Goal: Use online tool/utility: Utilize a website feature to perform a specific function

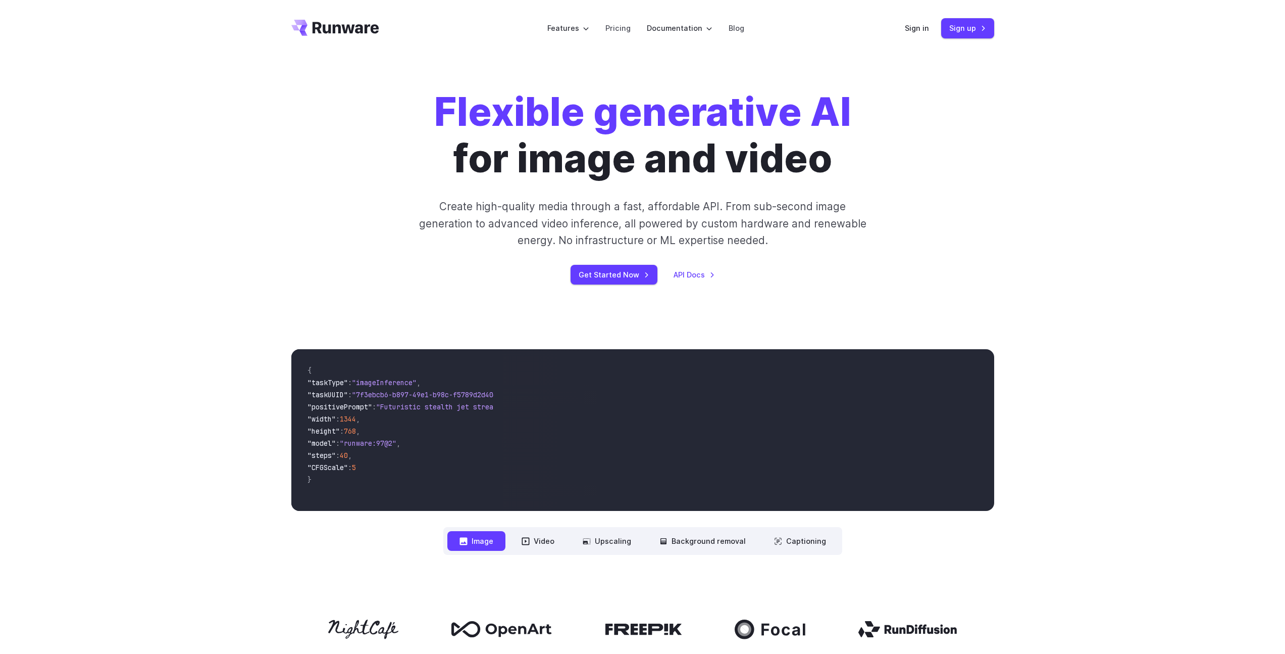
click at [153, 197] on div "Flexible generative AI for image and video Create high-quality media through a …" at bounding box center [642, 187] width 1285 height 260
click at [920, 28] on link "Sign in" at bounding box center [917, 28] width 24 height 12
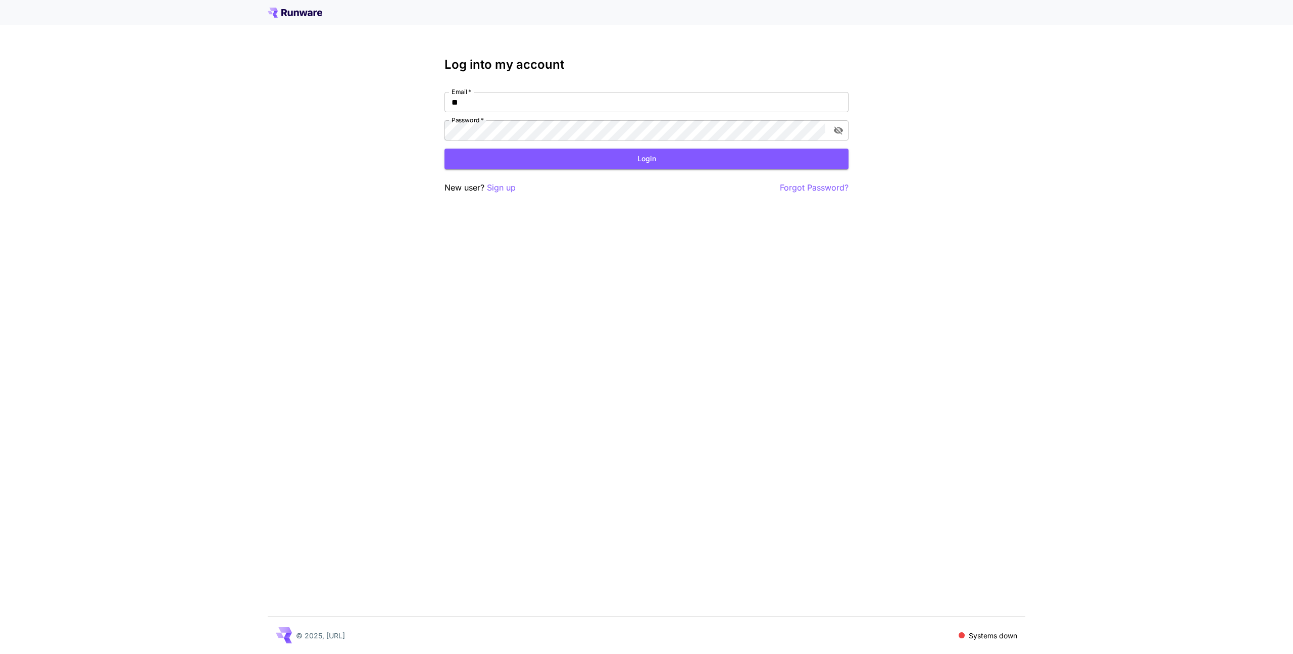
type input "**********"
click at [582, 158] on button "Login" at bounding box center [646, 159] width 404 height 21
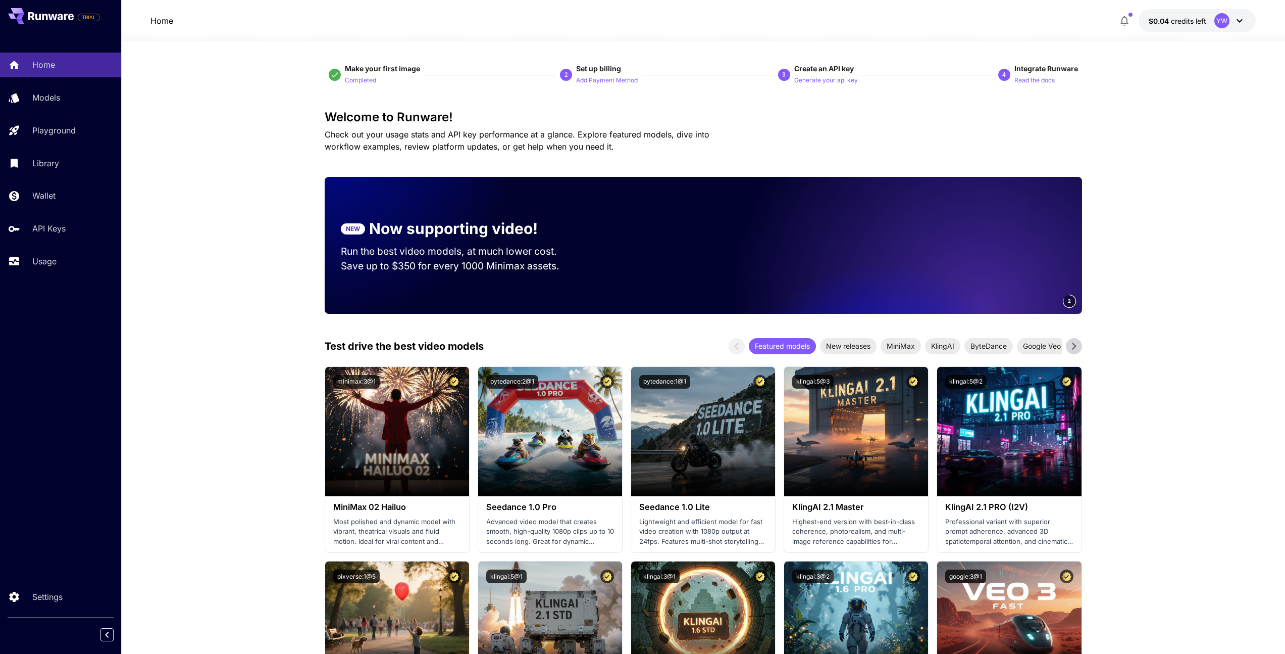
drag, startPoint x: 222, startPoint y: 447, endPoint x: 255, endPoint y: 429, distance: 36.8
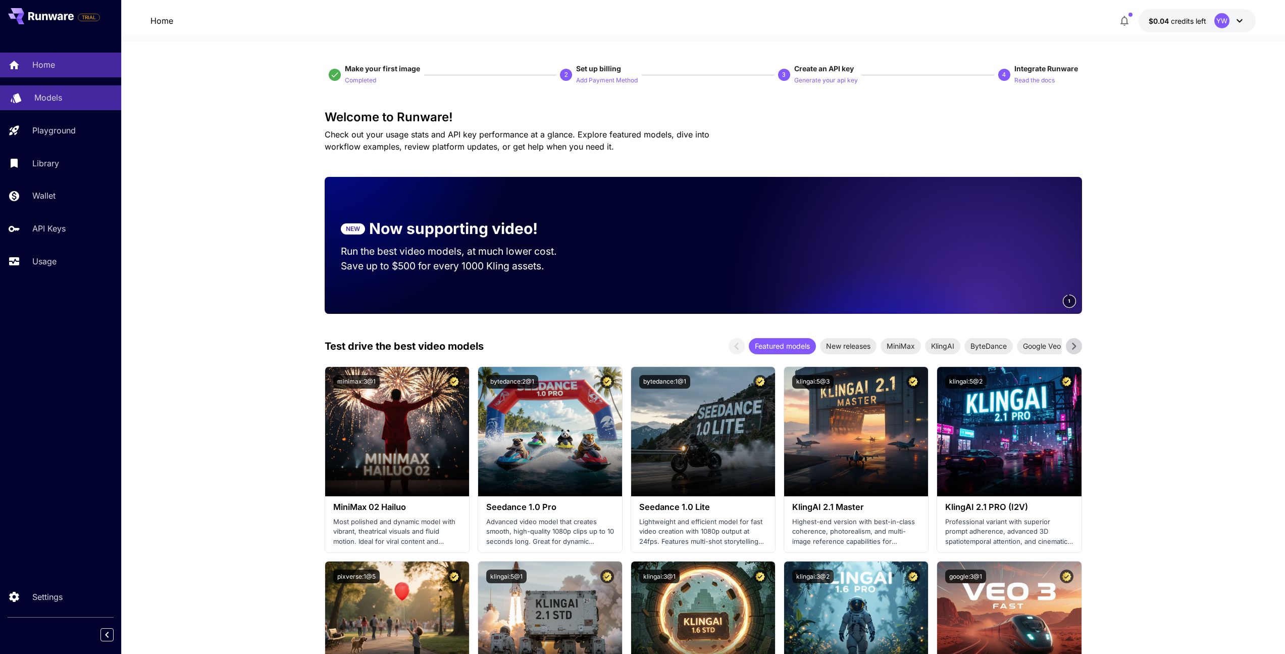
click at [58, 94] on p "Models" at bounding box center [48, 97] width 28 height 12
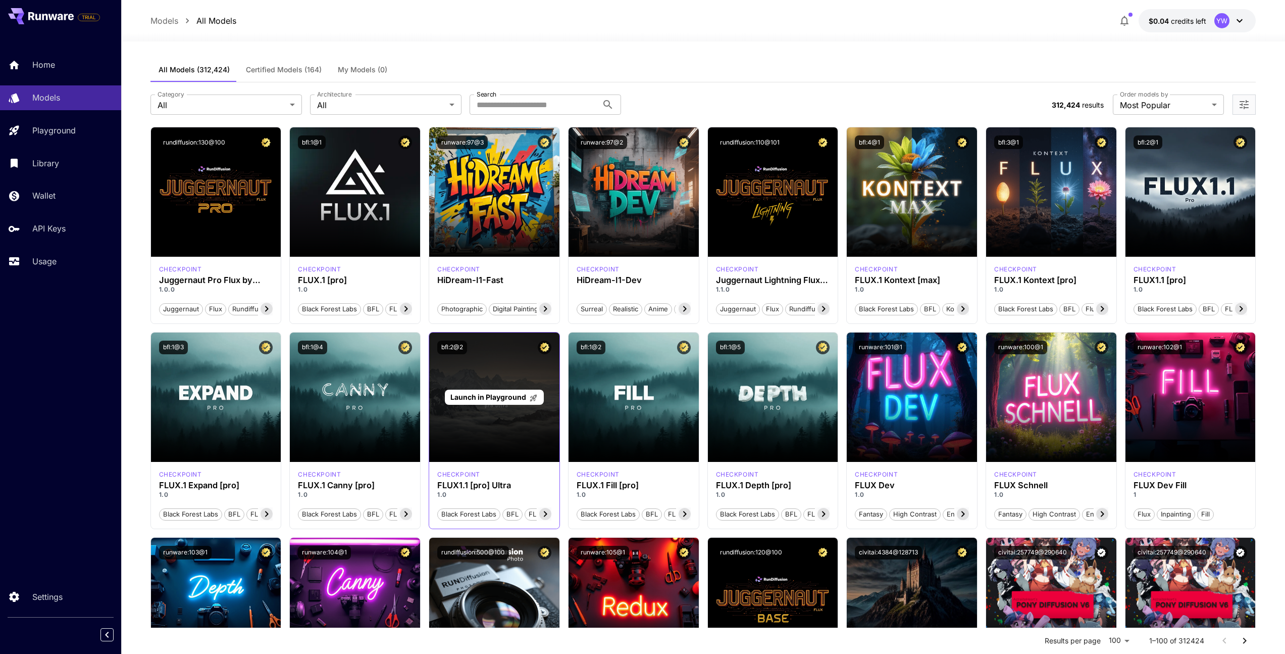
click at [557, 417] on div "Launch in Playground" at bounding box center [494, 396] width 130 height 129
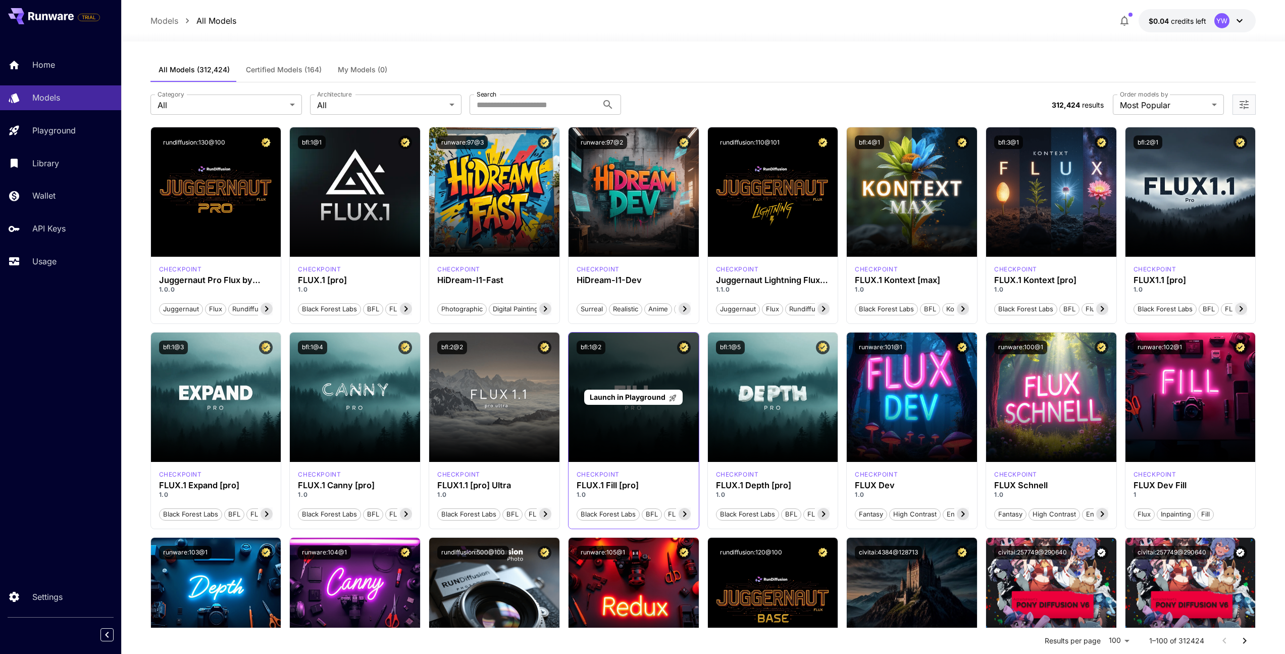
click at [622, 409] on div "Launch in Playground" at bounding box center [634, 396] width 130 height 129
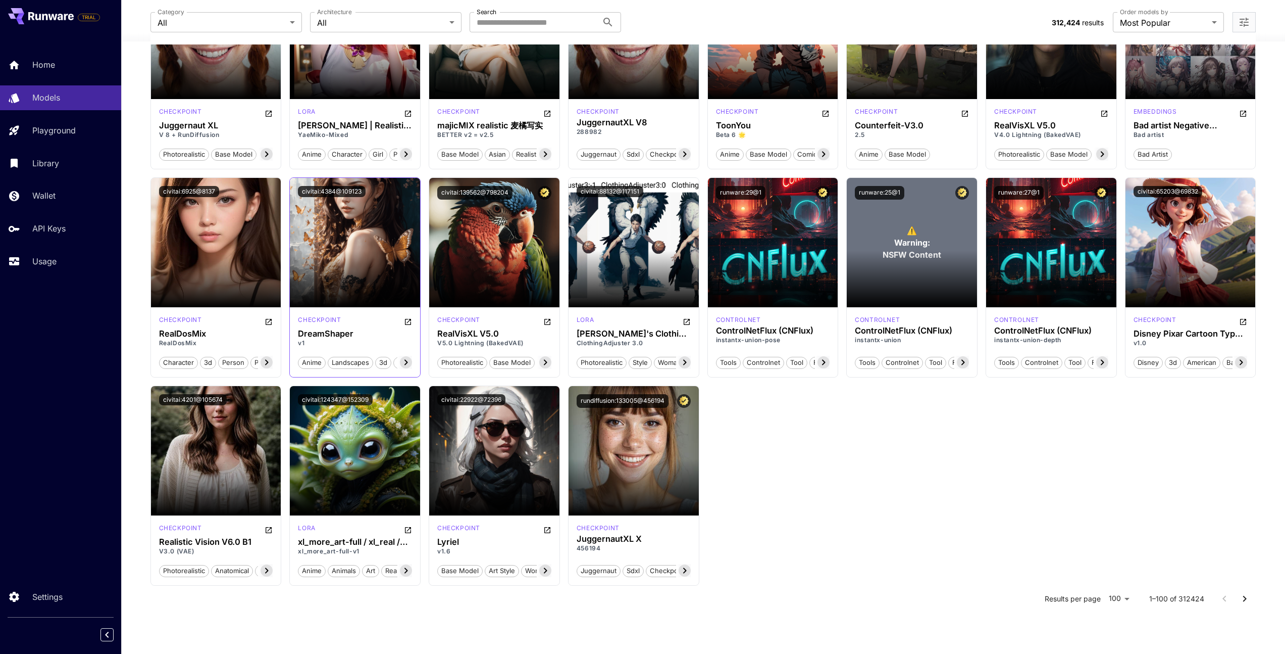
scroll to position [2244, 0]
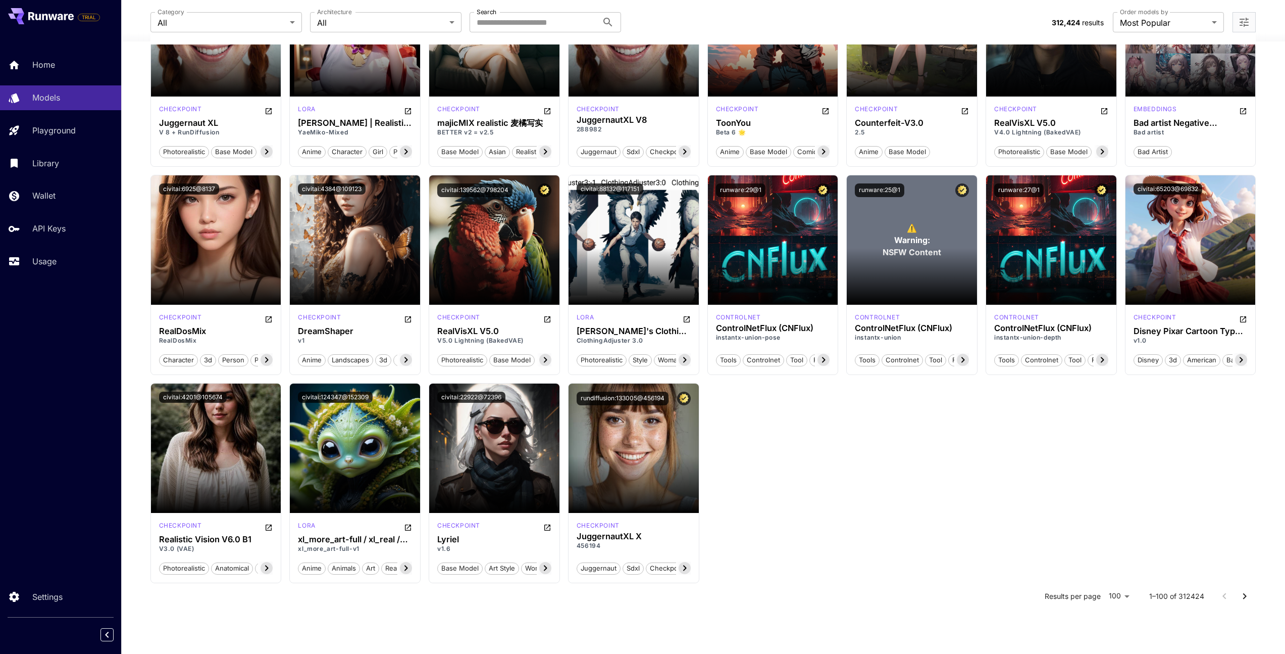
click at [1244, 597] on icon "Go to next page" at bounding box center [1245, 596] width 12 height 12
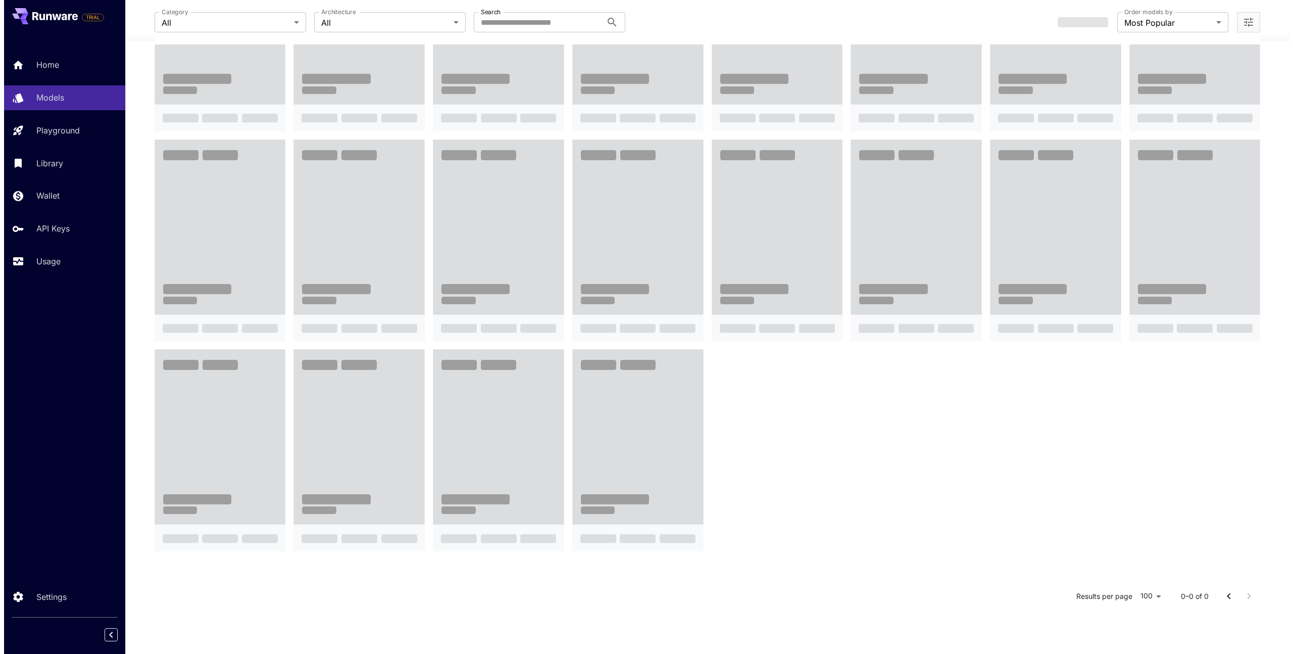
scroll to position [0, 0]
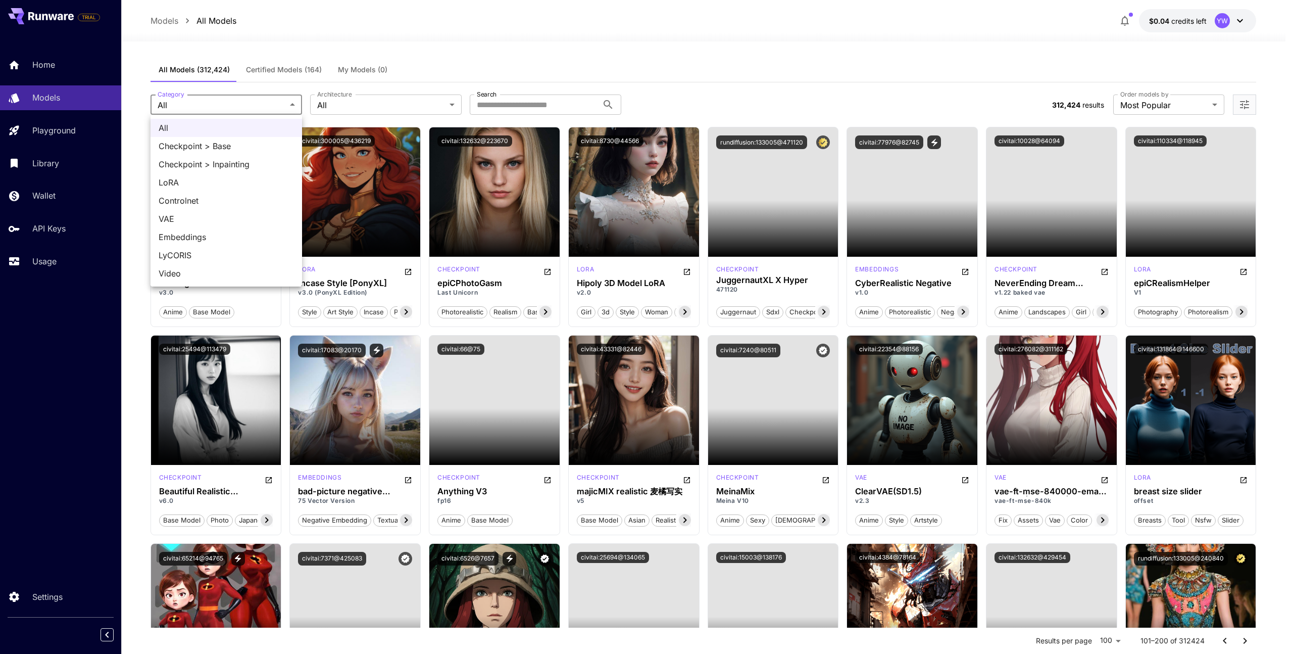
click at [314, 35] on div at bounding box center [646, 327] width 1293 height 654
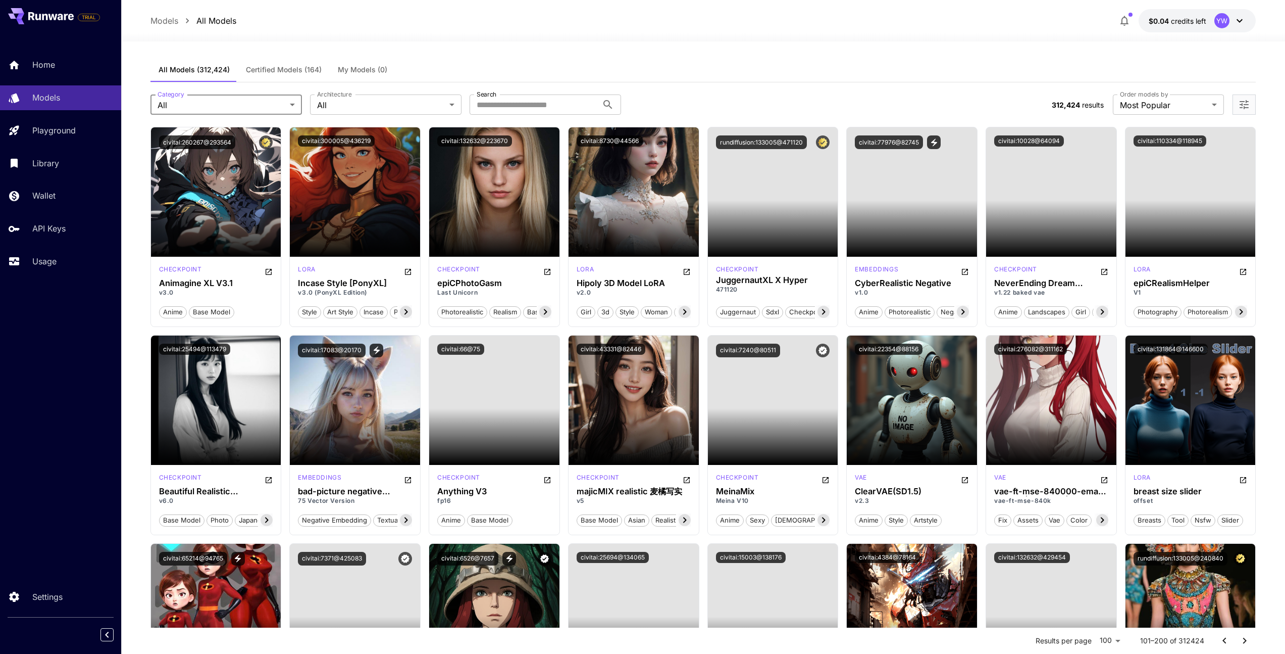
click at [307, 36] on div at bounding box center [703, 35] width 1164 height 12
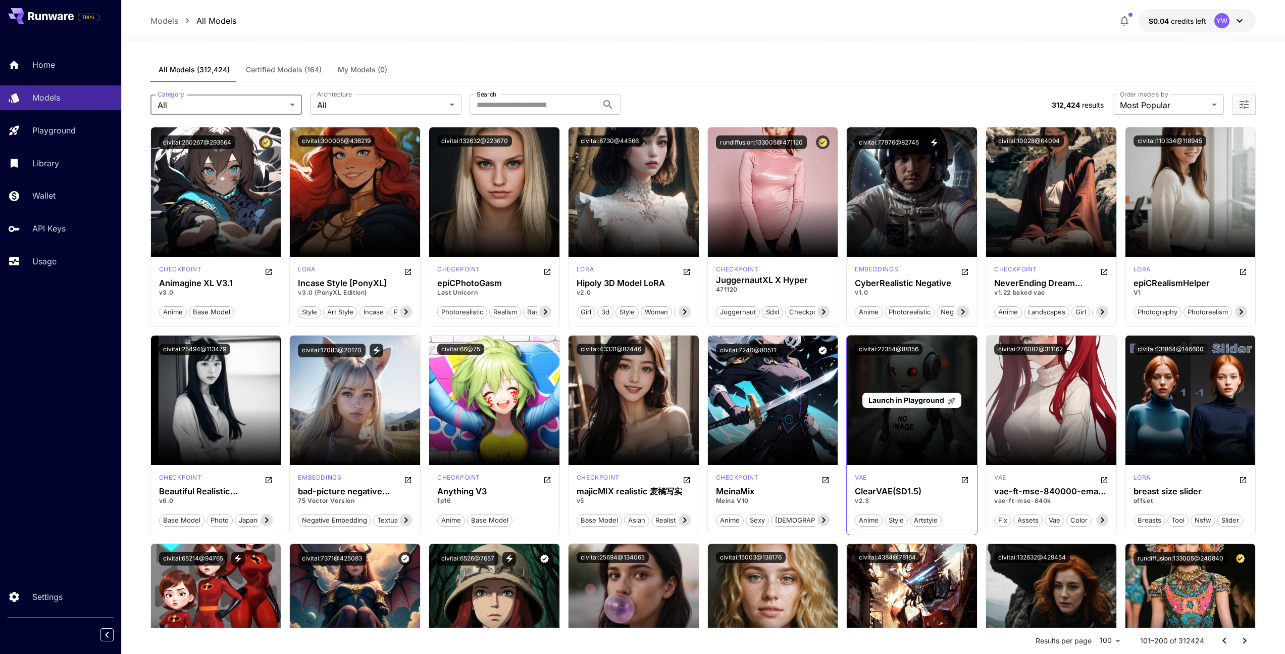
click at [893, 442] on div "Launch in Playground" at bounding box center [912, 399] width 130 height 129
click at [910, 401] on span "Launch in Playground" at bounding box center [907, 399] width 76 height 9
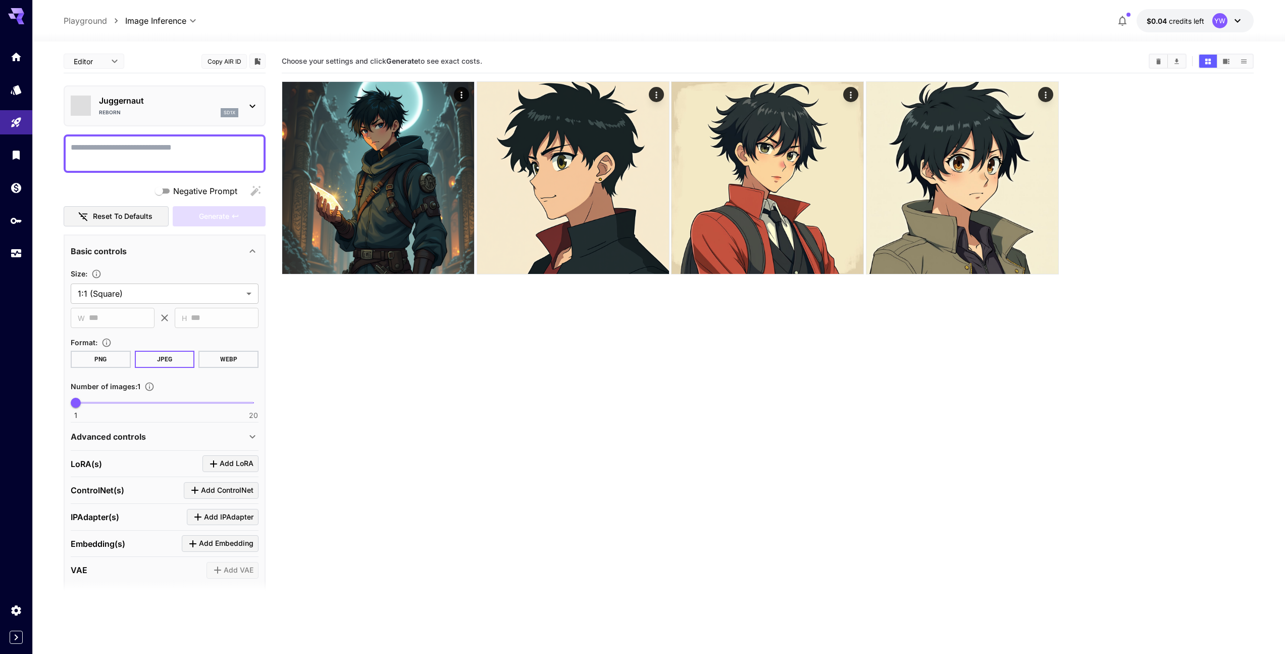
click at [157, 147] on textarea "Negative Prompt" at bounding box center [165, 153] width 188 height 24
click at [168, 143] on textarea "Negative Prompt" at bounding box center [165, 153] width 188 height 24
paste textarea "**********"
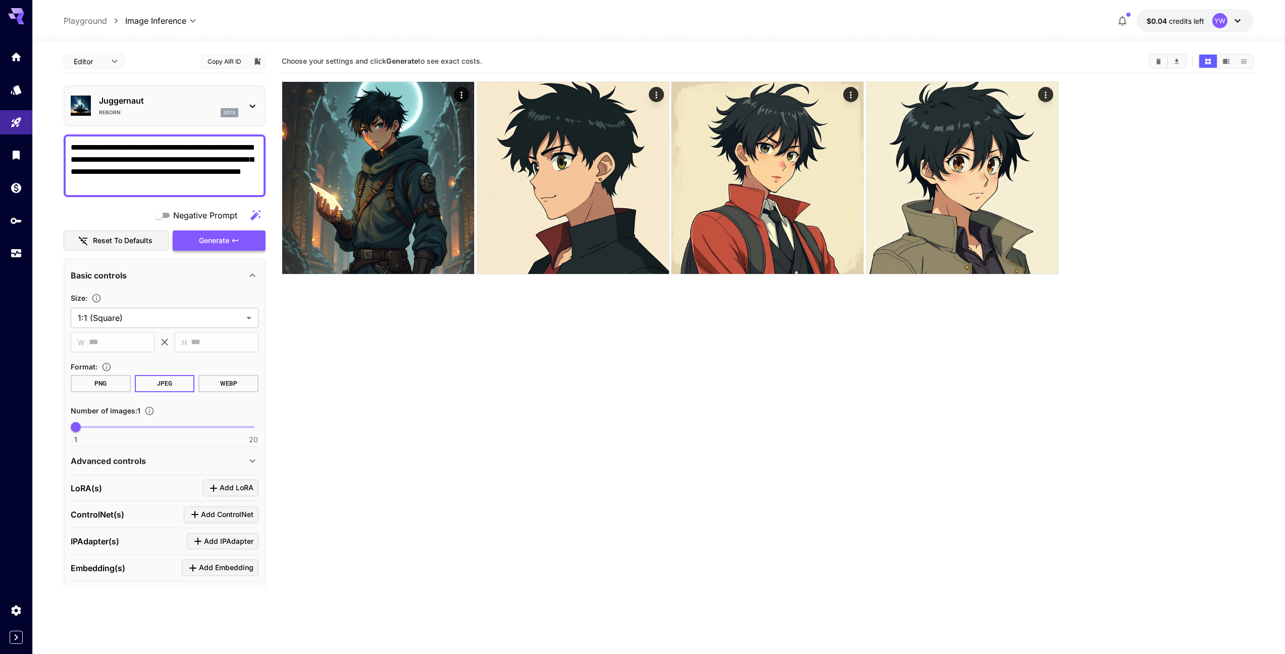
type textarea "**********"
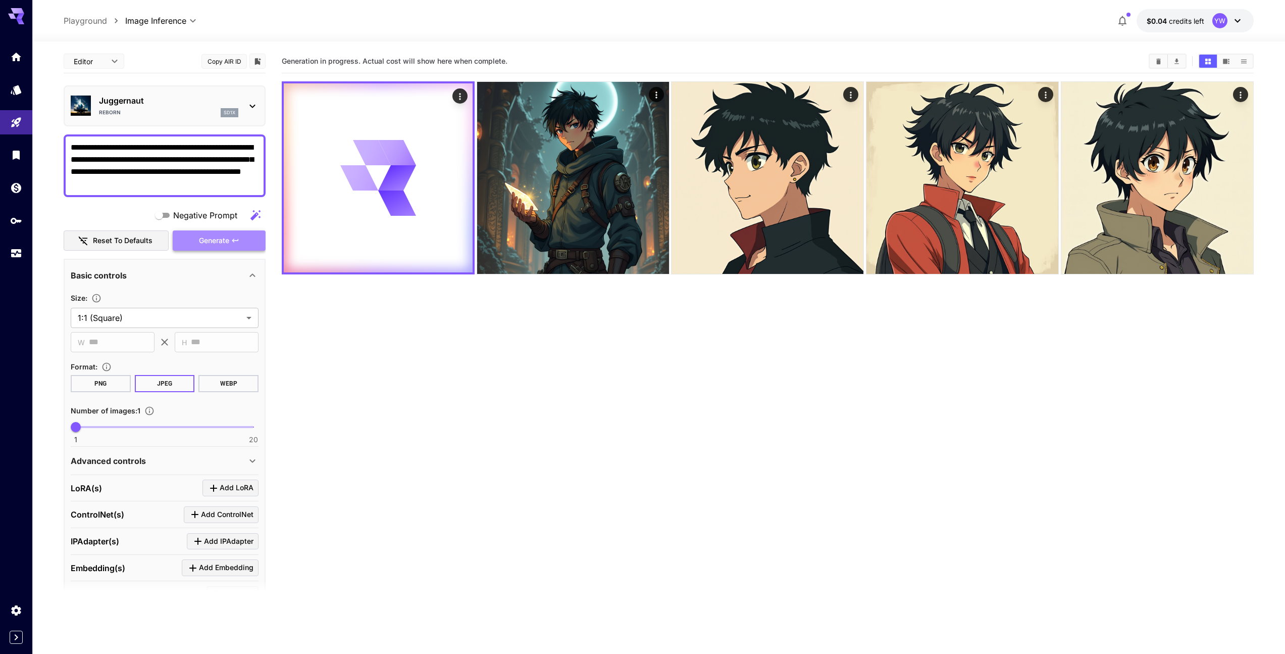
click at [221, 237] on span "Generate" at bounding box center [214, 240] width 30 height 13
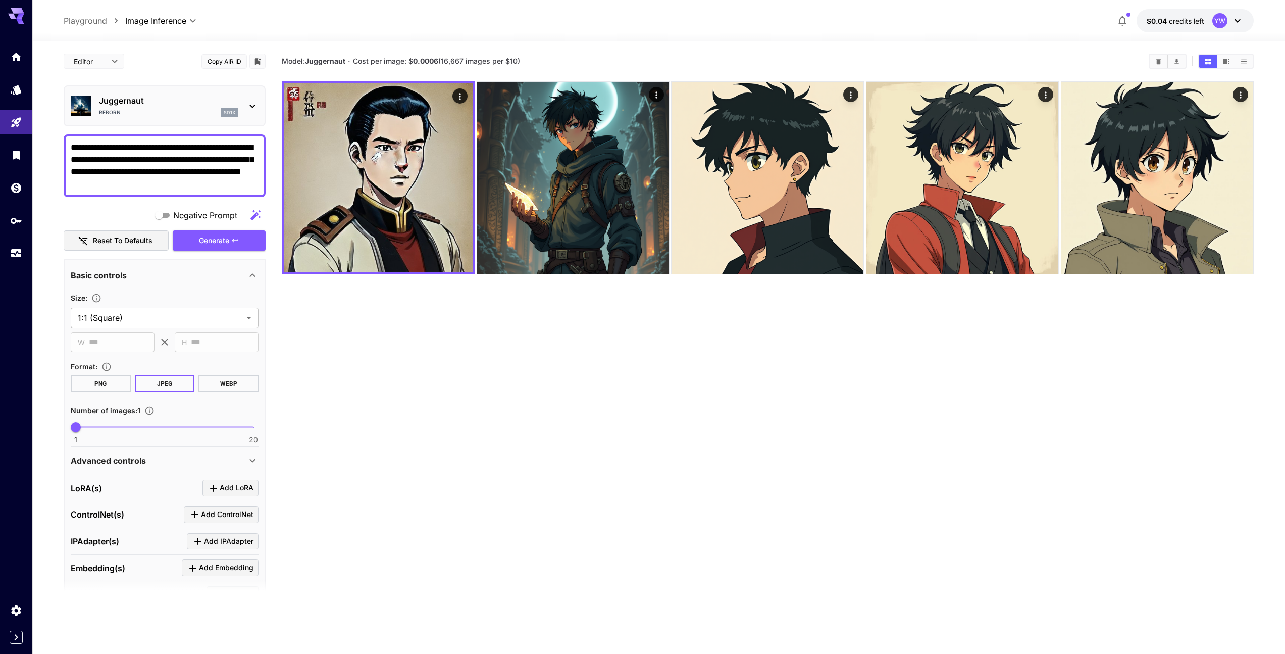
click at [187, 109] on div "Reborn sd1x" at bounding box center [168, 112] width 139 height 9
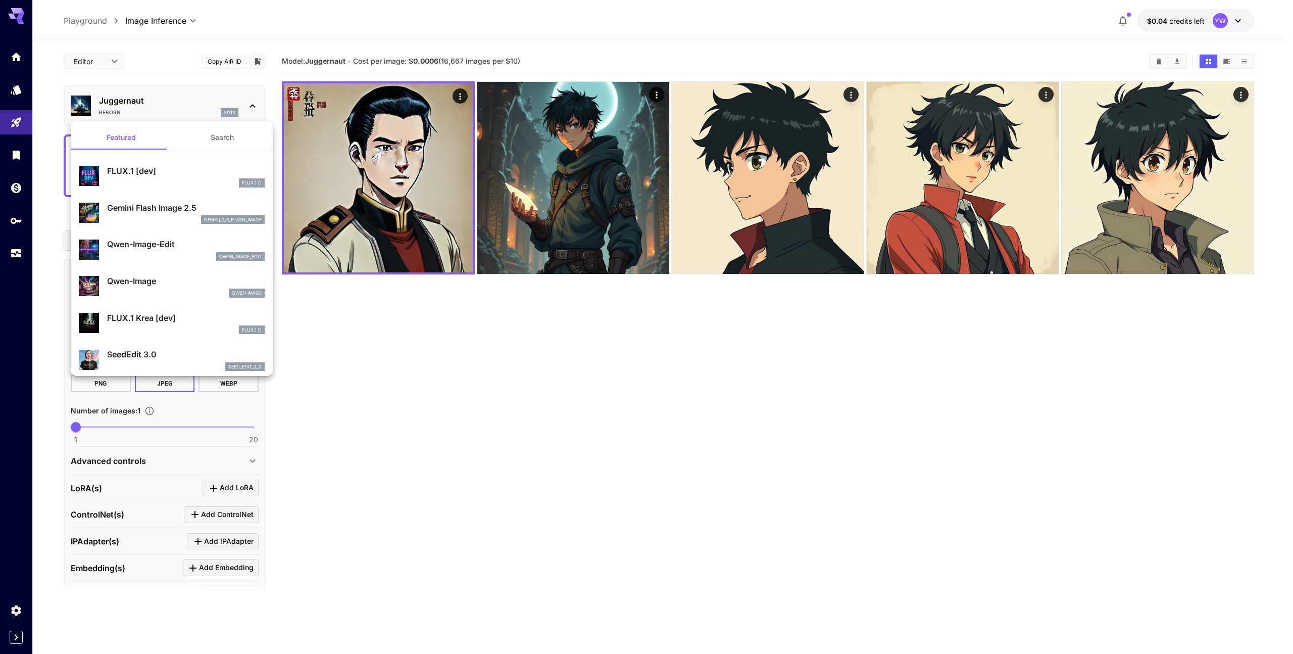
click at [167, 284] on p "Qwen-Image" at bounding box center [186, 281] width 158 height 12
type input "**********"
type input "****"
type input "***"
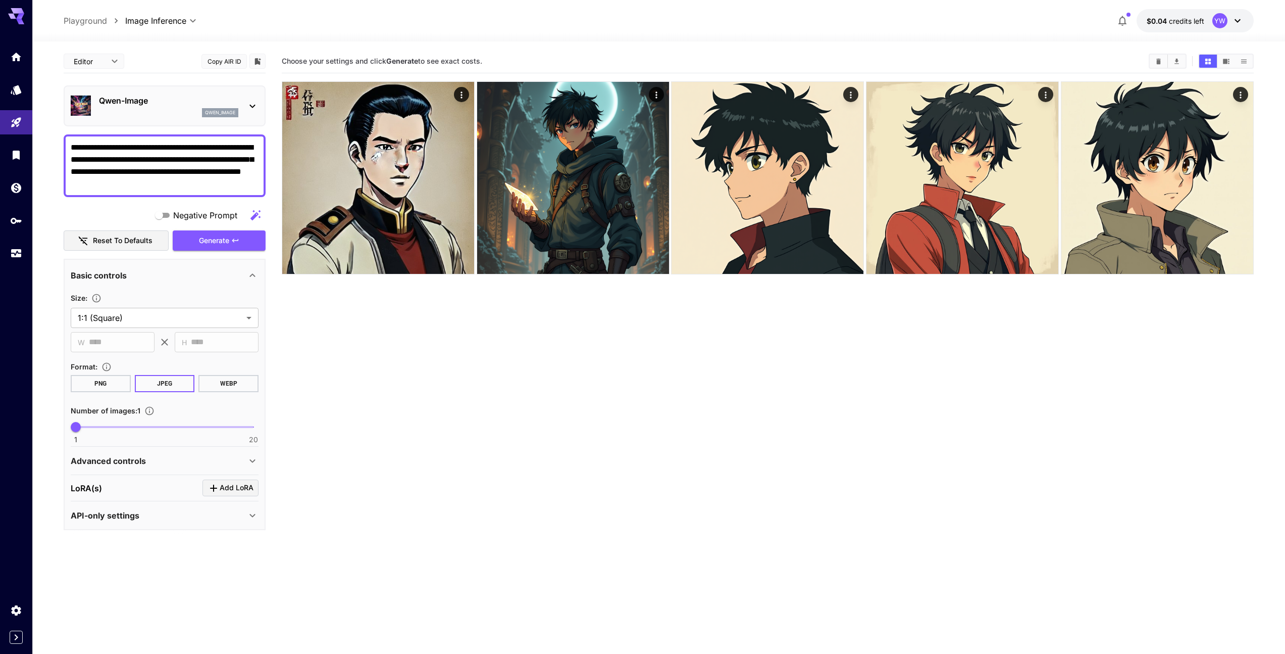
click at [191, 107] on div "Qwen-Image qwen_image" at bounding box center [168, 105] width 139 height 23
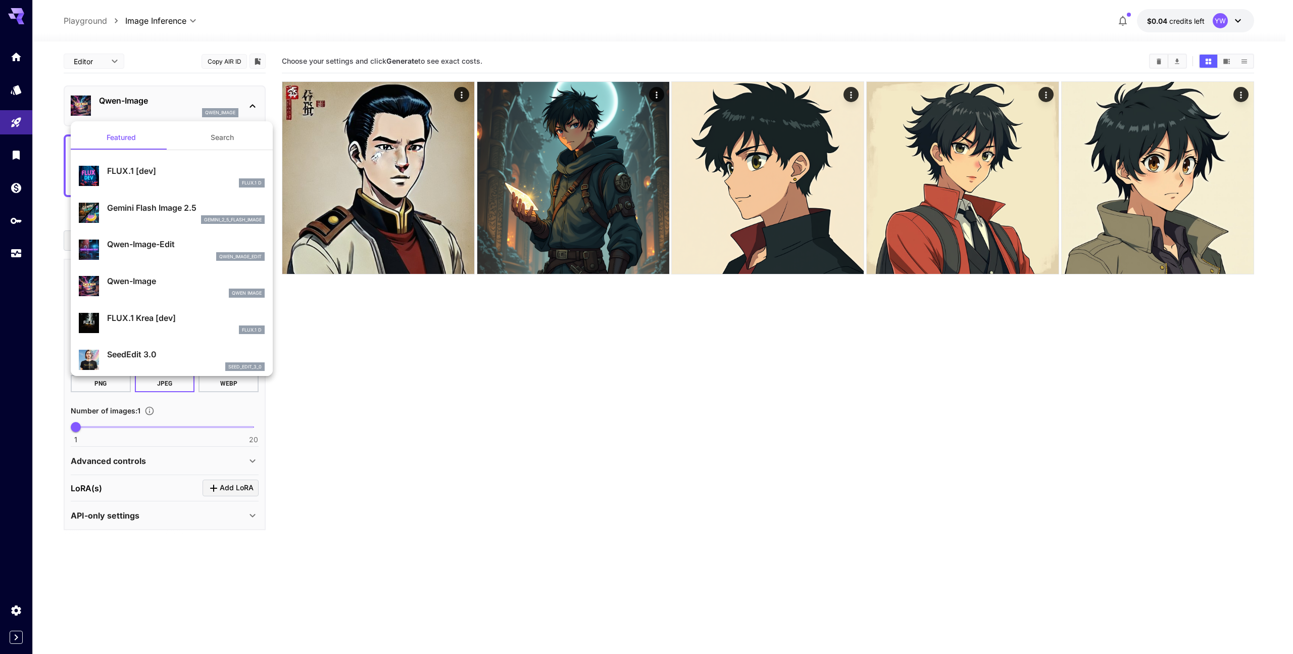
click at [441, 385] on div at bounding box center [646, 327] width 1293 height 654
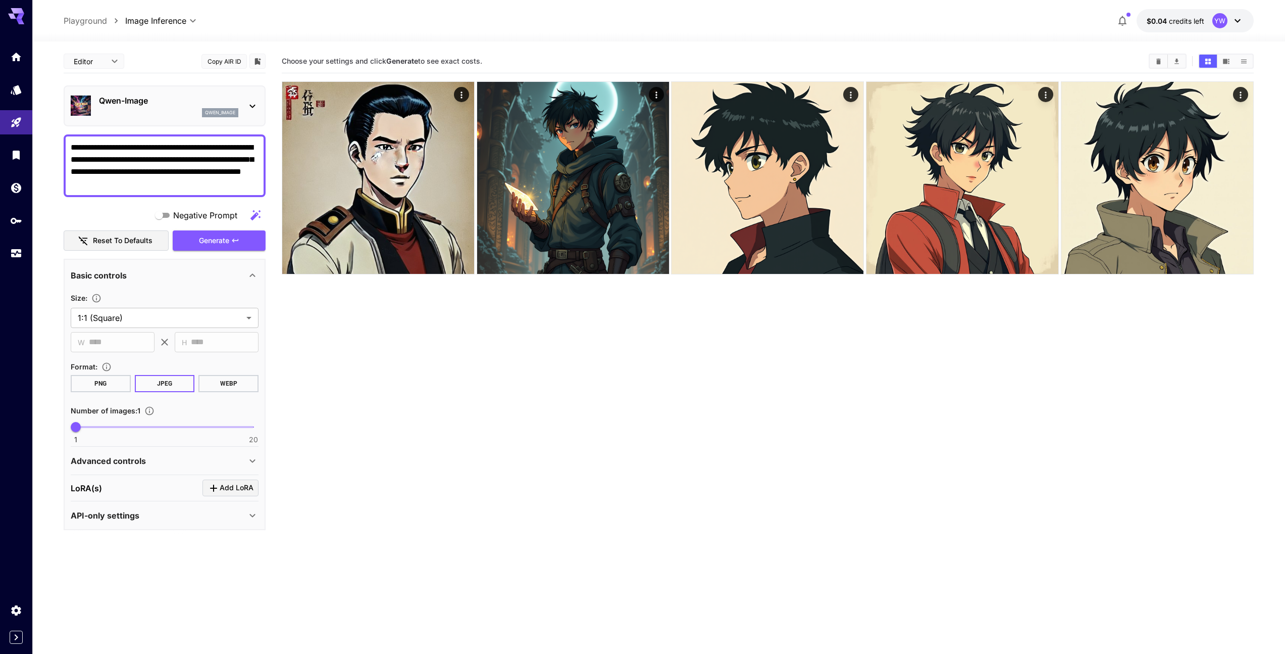
click at [435, 385] on section "Choose your settings and click Generate to see exact costs." at bounding box center [768, 377] width 972 height 654
drag, startPoint x: 432, startPoint y: 381, endPoint x: 429, endPoint y: 374, distance: 7.2
click at [20, 57] on icon "Home" at bounding box center [17, 54] width 10 height 9
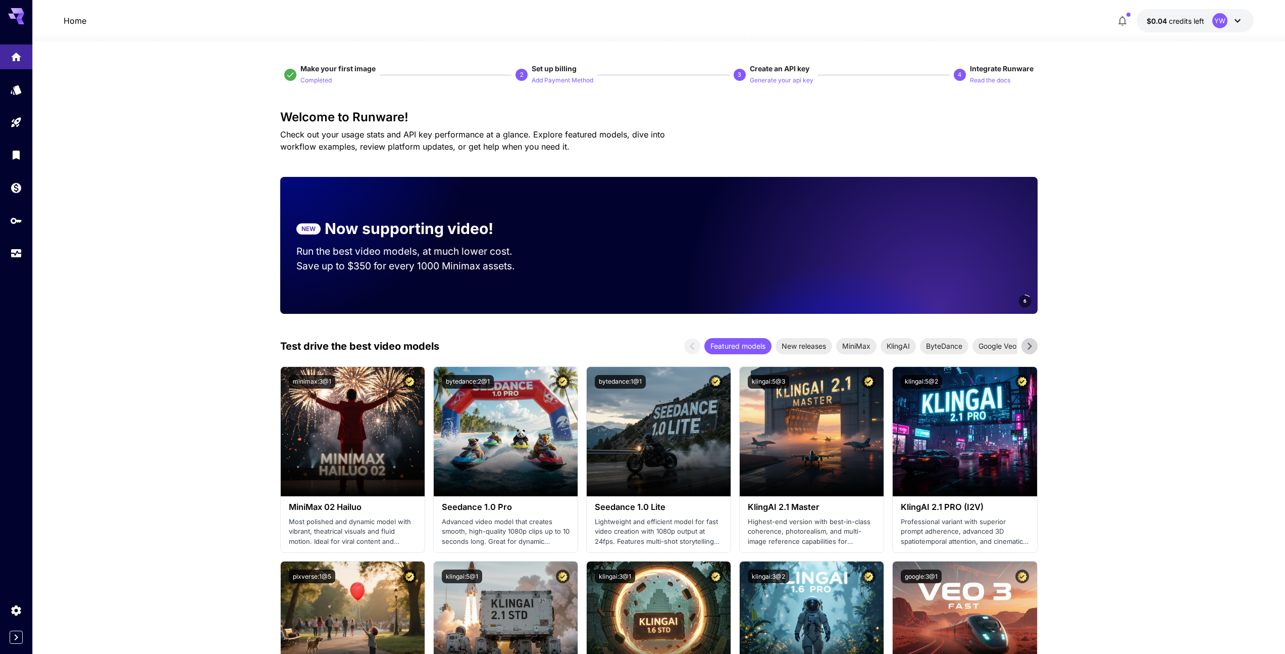
click at [14, 155] on icon "Library" at bounding box center [17, 152] width 7 height 9
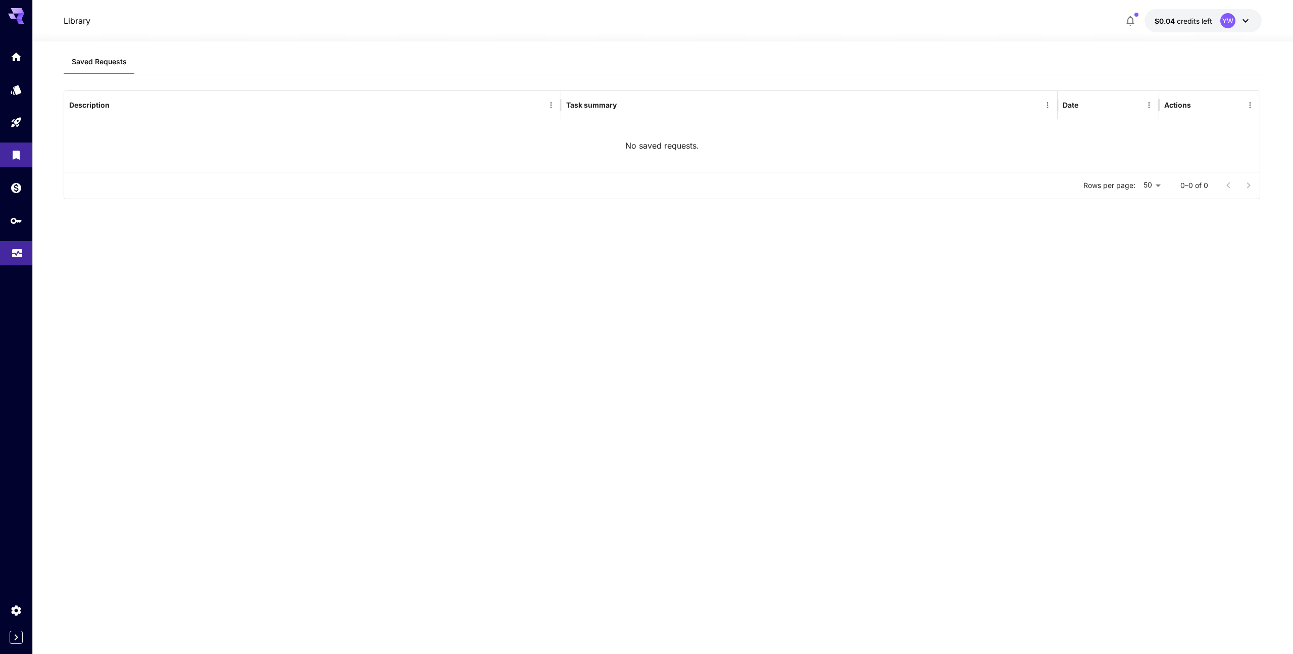
click at [30, 260] on link at bounding box center [16, 253] width 32 height 25
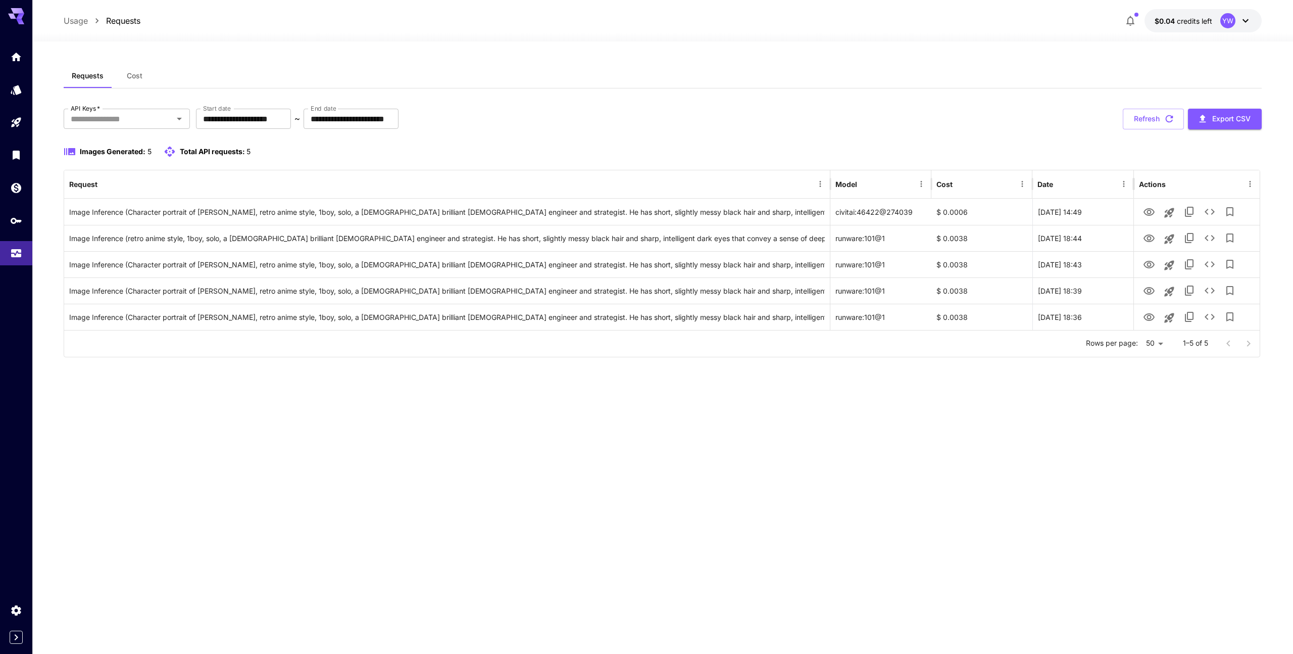
click at [859, 97] on div "**********" at bounding box center [663, 215] width 1198 height 302
click at [846, 215] on div "civitai:46422@274039" at bounding box center [880, 212] width 101 height 26
click at [849, 180] on div "Model" at bounding box center [846, 184] width 22 height 9
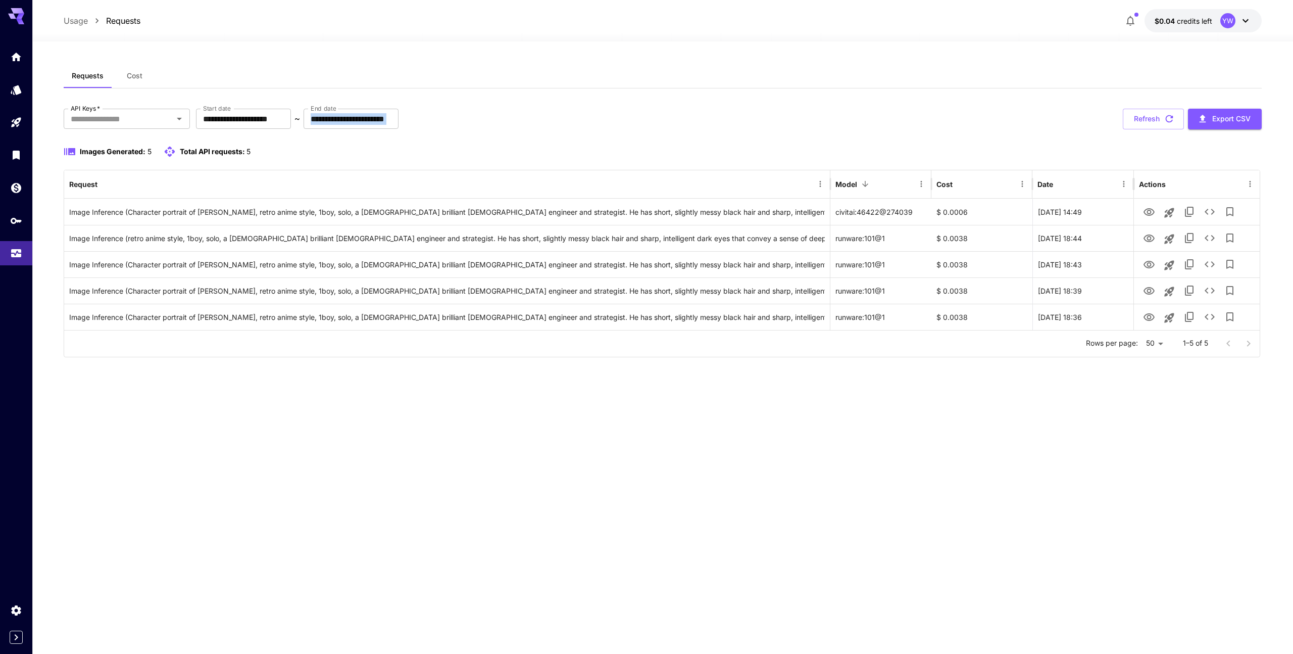
drag, startPoint x: 749, startPoint y: 107, endPoint x: 731, endPoint y: 110, distance: 17.9
click at [741, 108] on div "**********" at bounding box center [663, 215] width 1198 height 302
click at [14, 71] on div at bounding box center [16, 154] width 32 height 221
click at [14, 54] on icon "Home" at bounding box center [17, 54] width 10 height 9
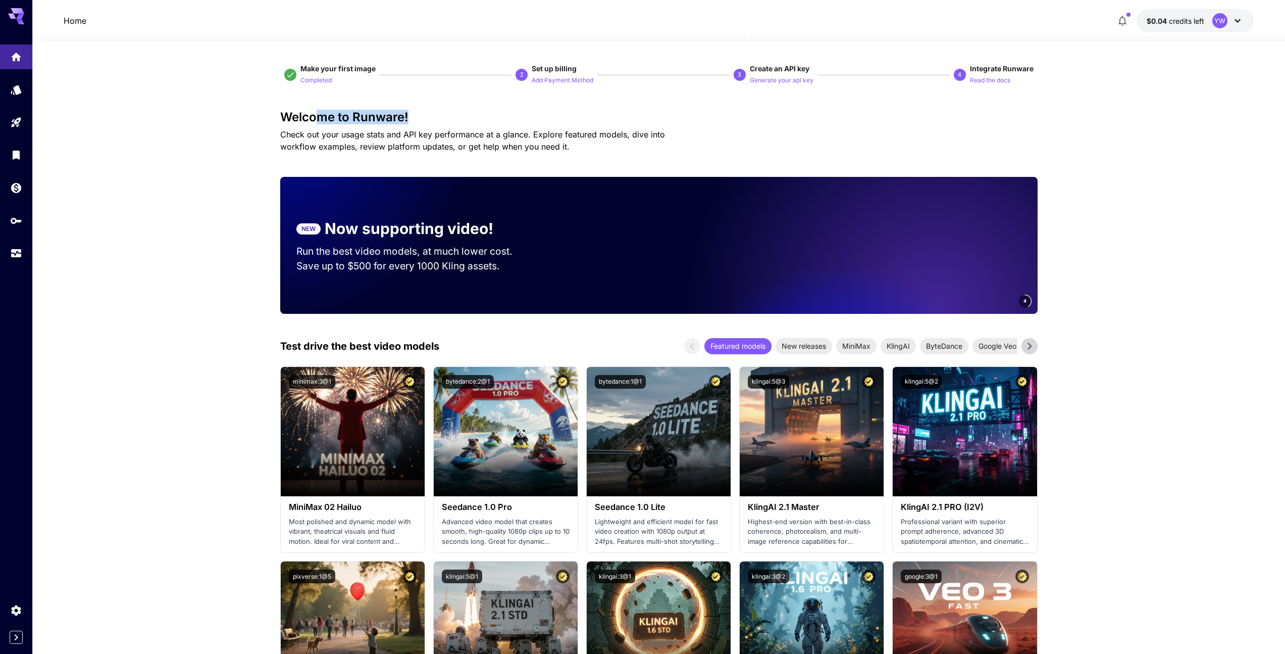
drag, startPoint x: 316, startPoint y: 122, endPoint x: 454, endPoint y: 120, distance: 137.9
click at [453, 120] on h3 "Welcome to Runware!" at bounding box center [659, 117] width 758 height 14
drag, startPoint x: 454, startPoint y: 120, endPoint x: 464, endPoint y: 123, distance: 10.9
click at [454, 120] on h3 "Welcome to Runware!" at bounding box center [659, 117] width 758 height 14
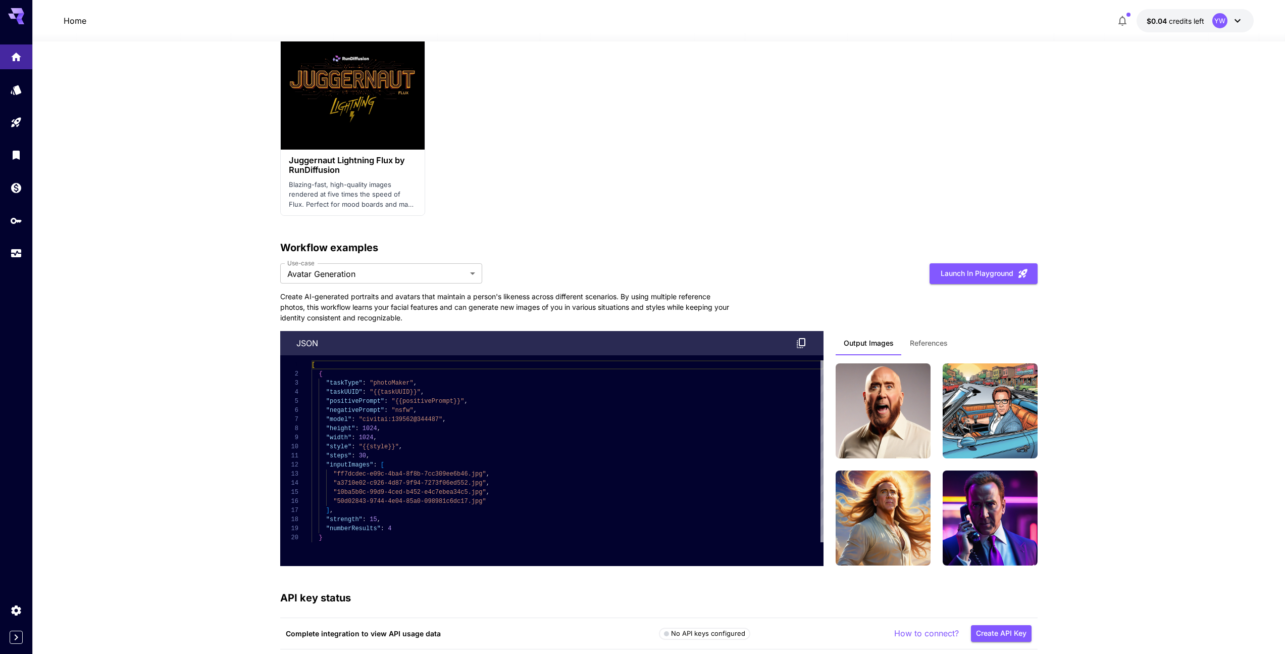
scroll to position [2191, 0]
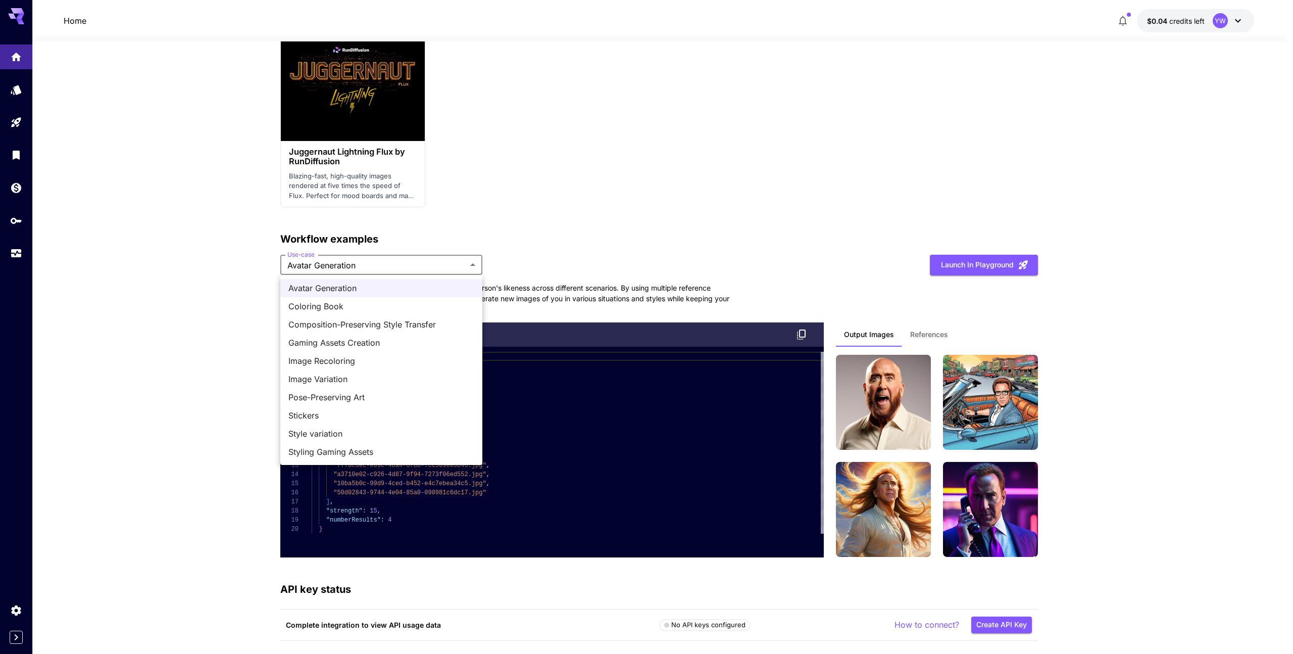
click at [464, 230] on div at bounding box center [646, 327] width 1293 height 654
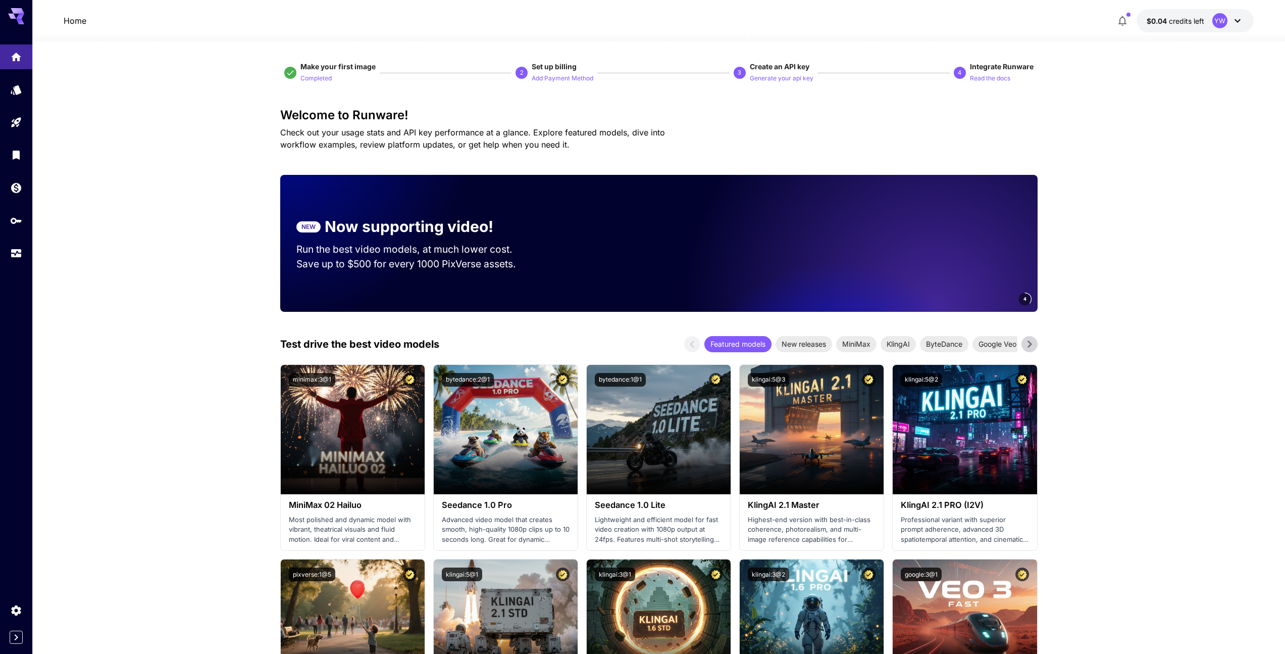
scroll to position [0, 0]
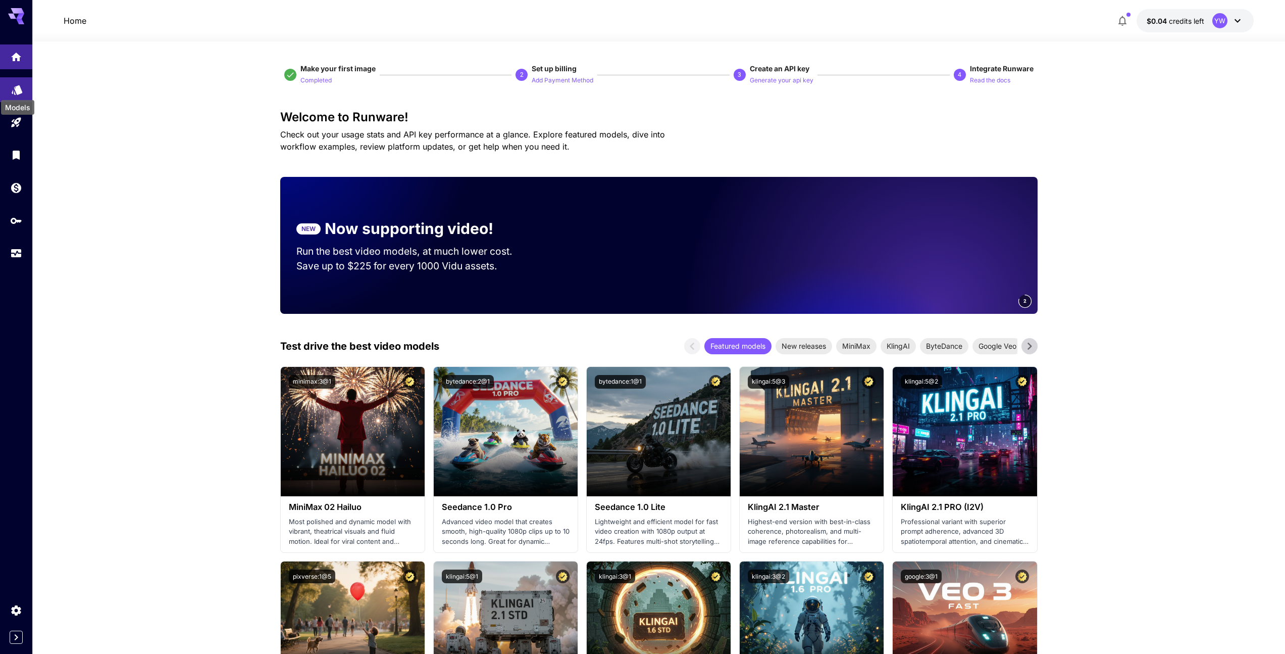
click at [20, 90] on icon "Models" at bounding box center [17, 87] width 11 height 10
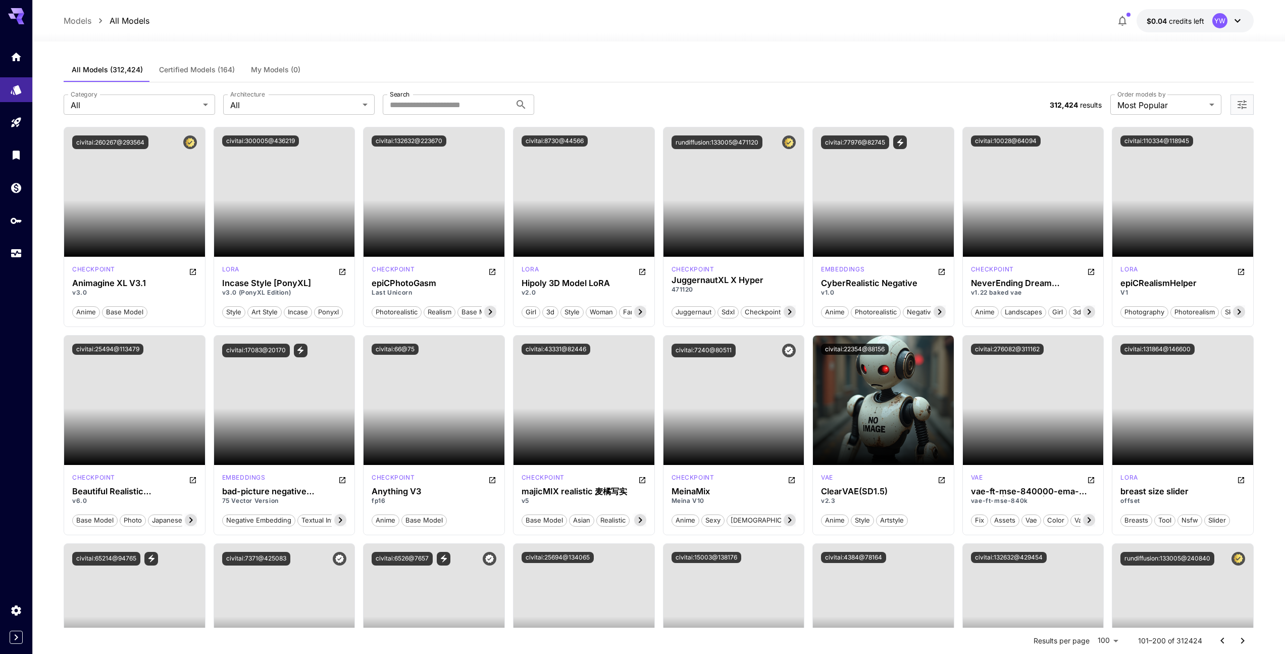
drag, startPoint x: 830, startPoint y: 77, endPoint x: 774, endPoint y: 52, distance: 62.2
click at [775, 67] on div "All Models (312,424) Certified Models (164) My Models (0)" at bounding box center [659, 70] width 1191 height 25
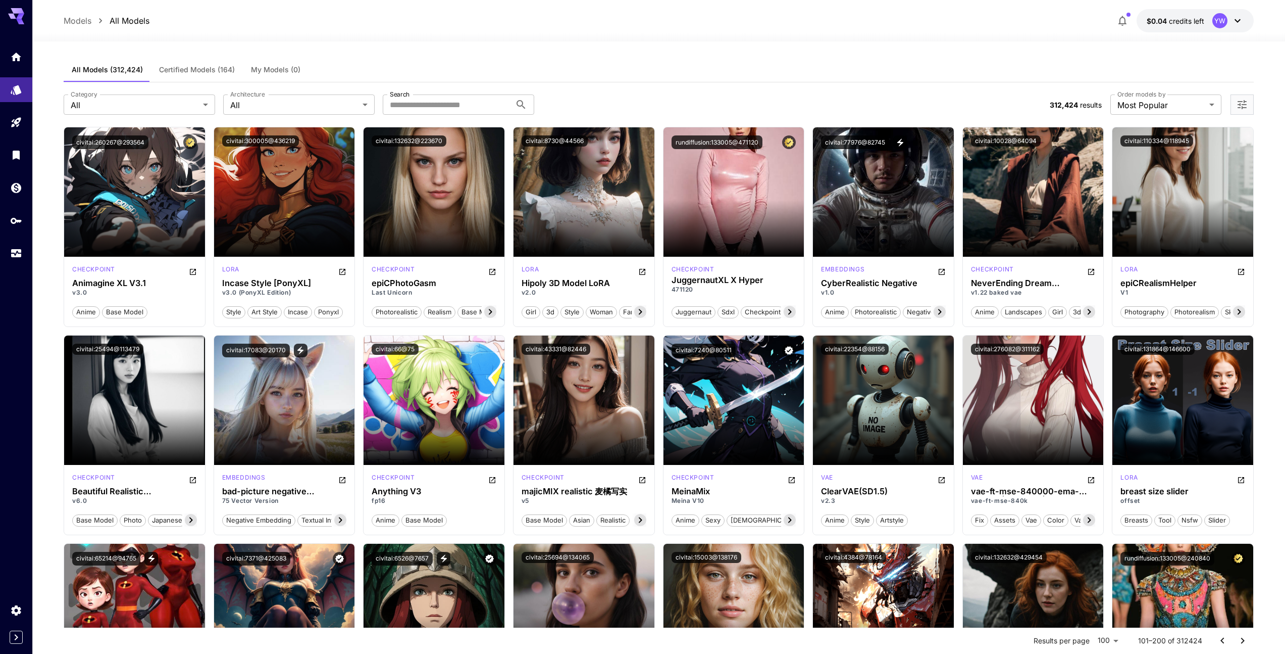
click at [538, 78] on div "All Models (312,424) Certified Models (164) My Models (0)" at bounding box center [659, 70] width 1191 height 25
click at [472, 111] on input "Search" at bounding box center [447, 104] width 128 height 20
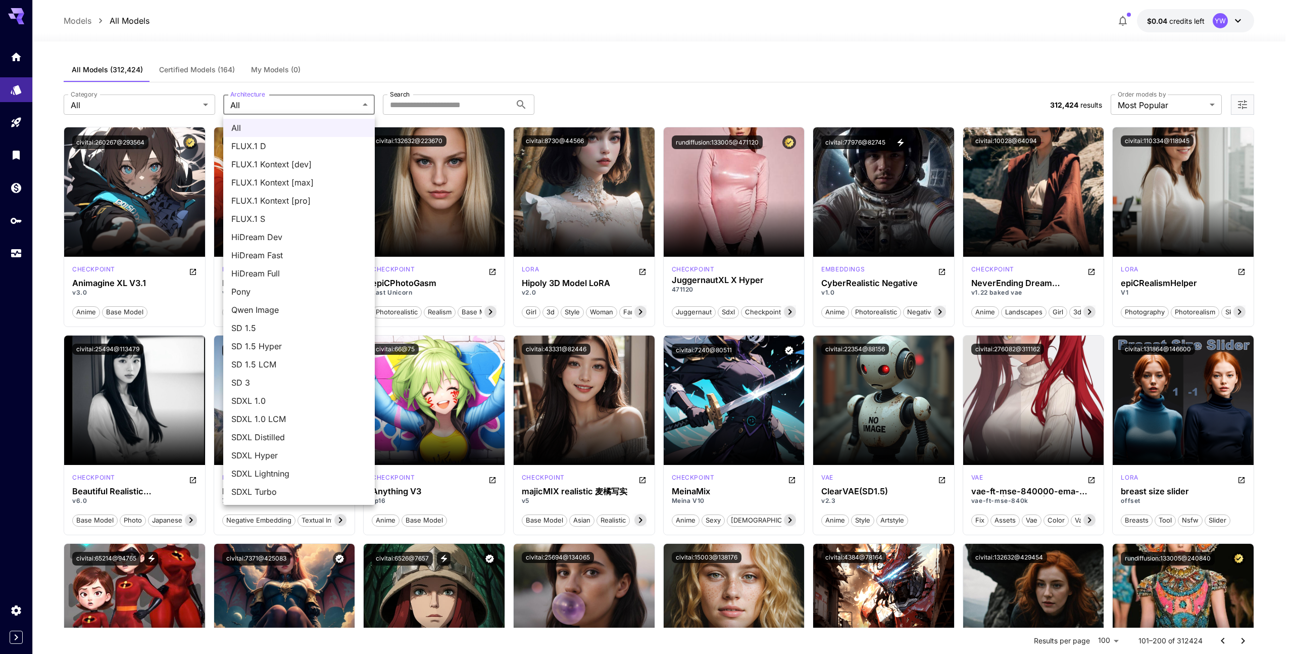
click at [304, 308] on span "Qwen Image" at bounding box center [298, 310] width 135 height 12
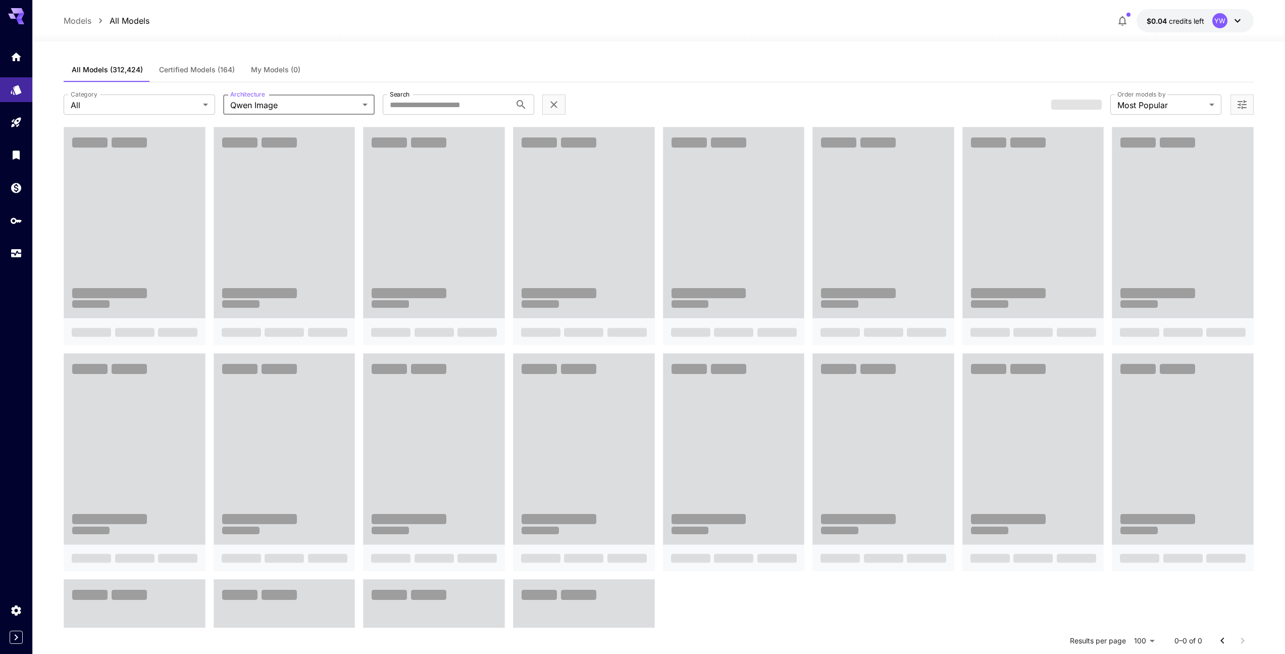
click at [472, 45] on div "**********" at bounding box center [659, 447] width 1191 height 812
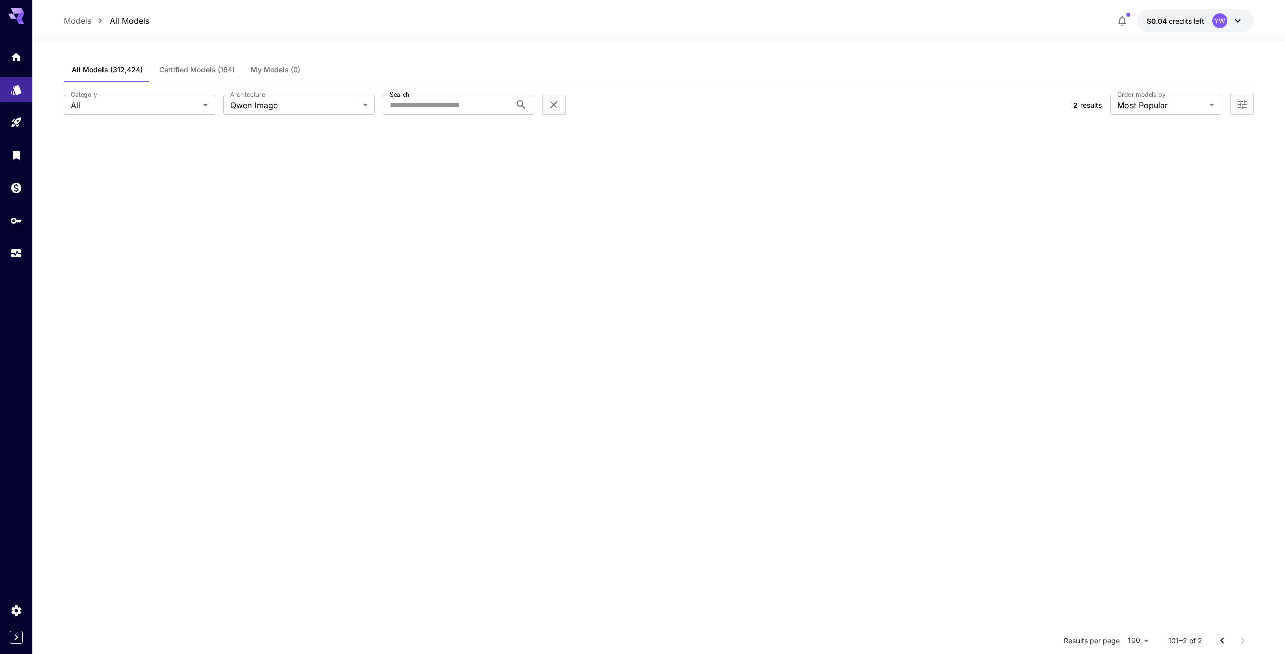
click at [247, 186] on section at bounding box center [659, 454] width 1191 height 654
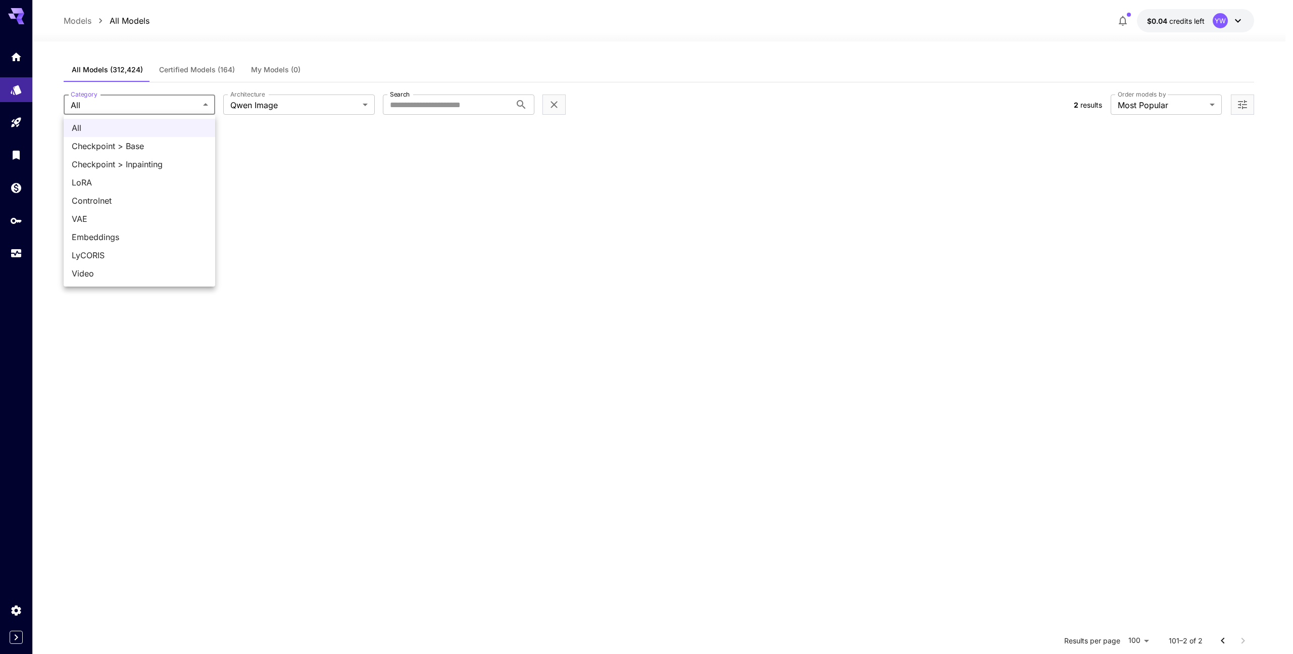
click at [181, 106] on body "**********" at bounding box center [646, 418] width 1293 height 837
click at [271, 153] on div at bounding box center [646, 327] width 1293 height 654
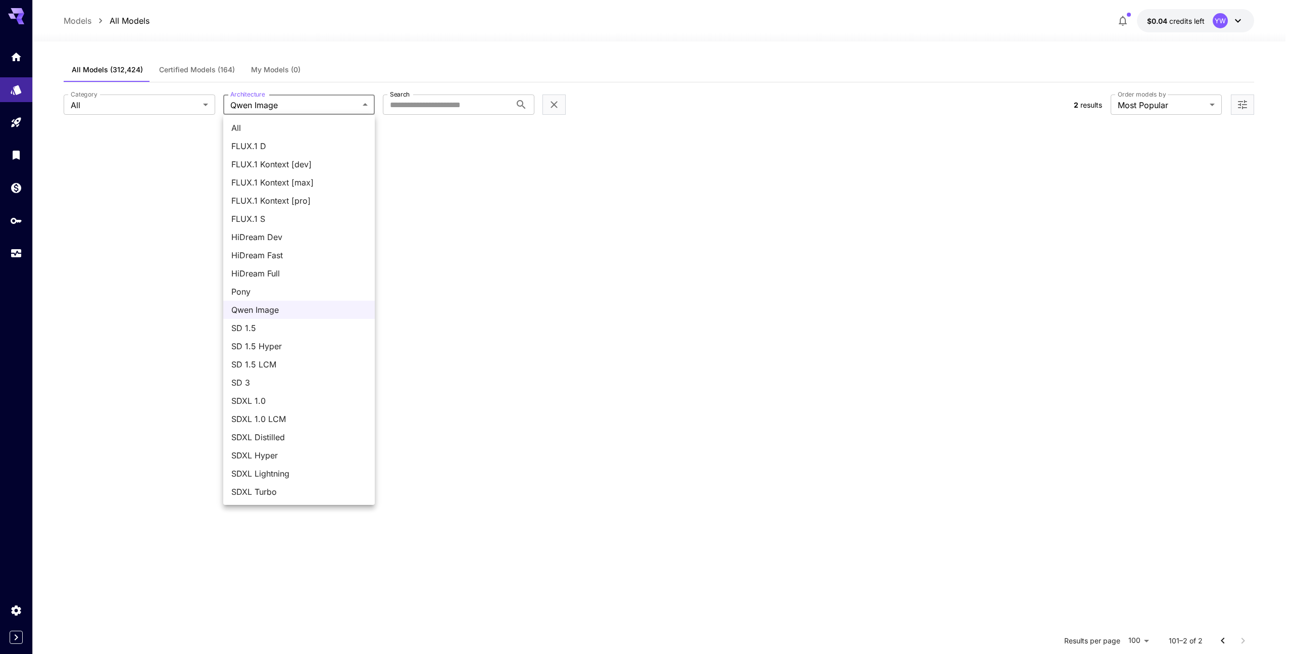
click at [281, 105] on body "**********" at bounding box center [646, 418] width 1293 height 837
click at [268, 149] on span "FLUX.1 D" at bounding box center [298, 146] width 135 height 12
type input "******"
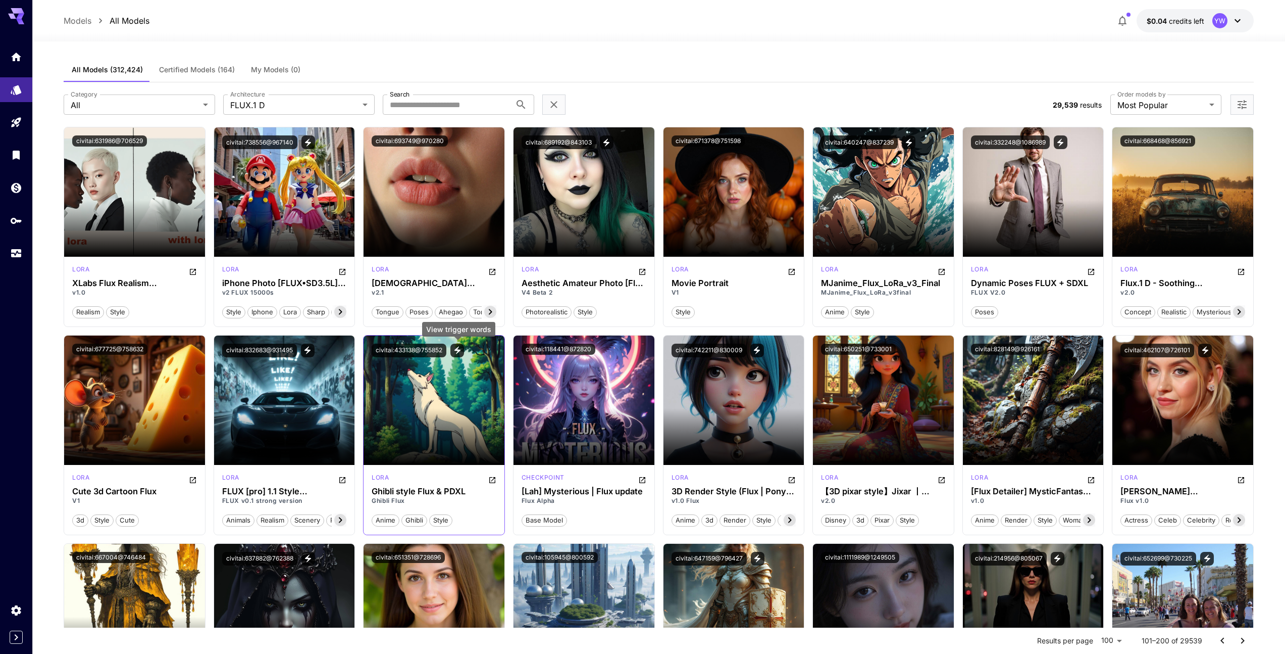
click at [458, 351] on icon "View trigger words" at bounding box center [457, 349] width 9 height 9
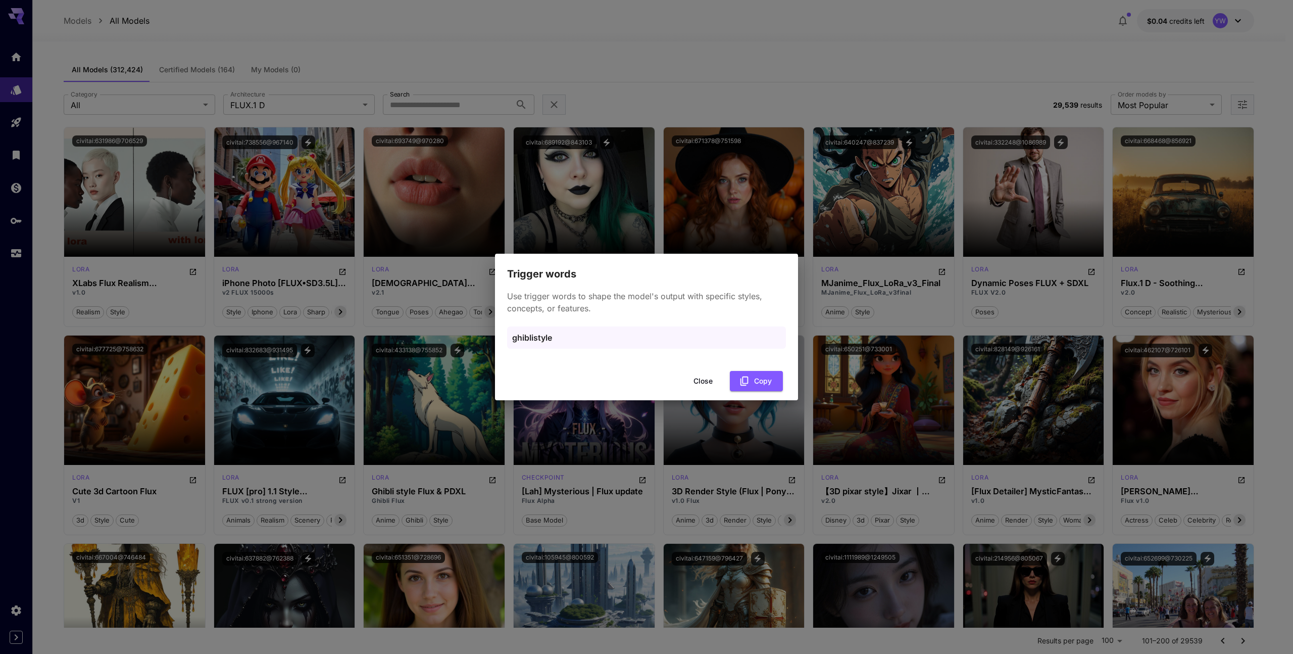
click at [538, 354] on div "ghiblistyle" at bounding box center [646, 341] width 279 height 30
click at [541, 342] on p "ghiblistyle" at bounding box center [646, 337] width 269 height 12
click at [545, 337] on p "ghiblistyle" at bounding box center [646, 337] width 269 height 12
drag, startPoint x: 516, startPoint y: 298, endPoint x: 729, endPoint y: 313, distance: 213.2
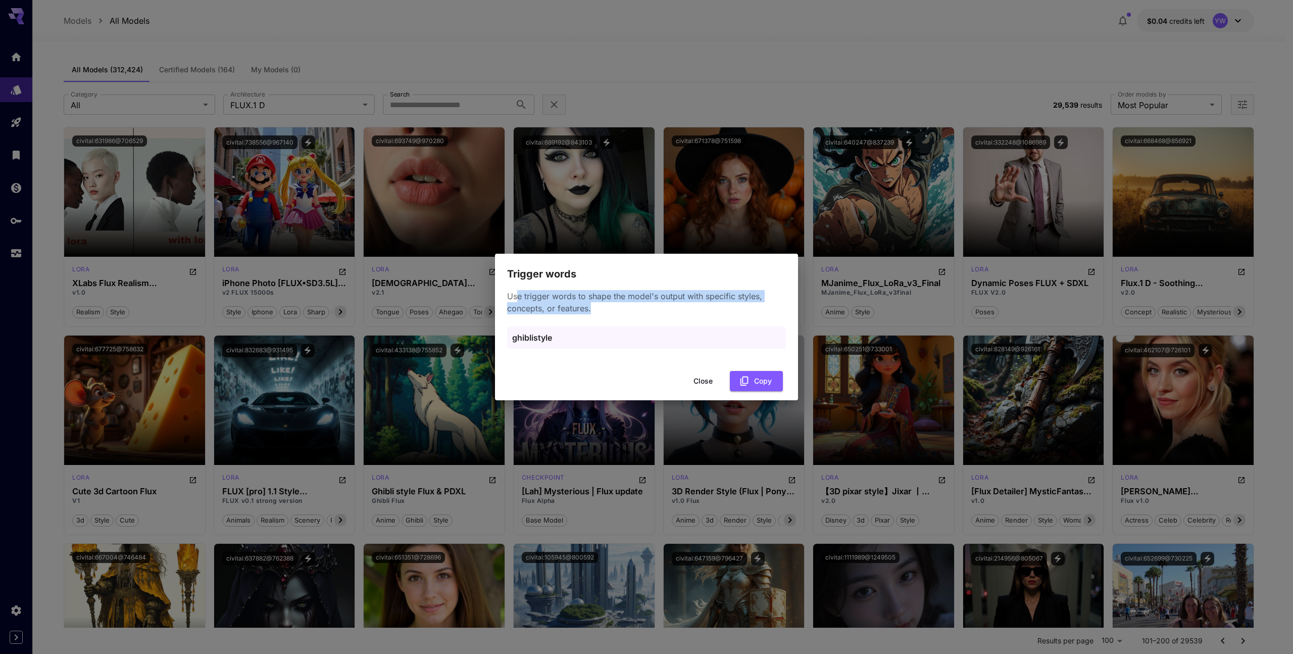
click at [729, 313] on p "Use trigger words to shape the model's output with specific styles, concepts, o…" at bounding box center [646, 302] width 279 height 24
drag, startPoint x: 603, startPoint y: 306, endPoint x: 531, endPoint y: 298, distance: 71.6
click at [531, 298] on p "Use trigger words to shape the model's output with specific styles, concepts, o…" at bounding box center [646, 302] width 279 height 24
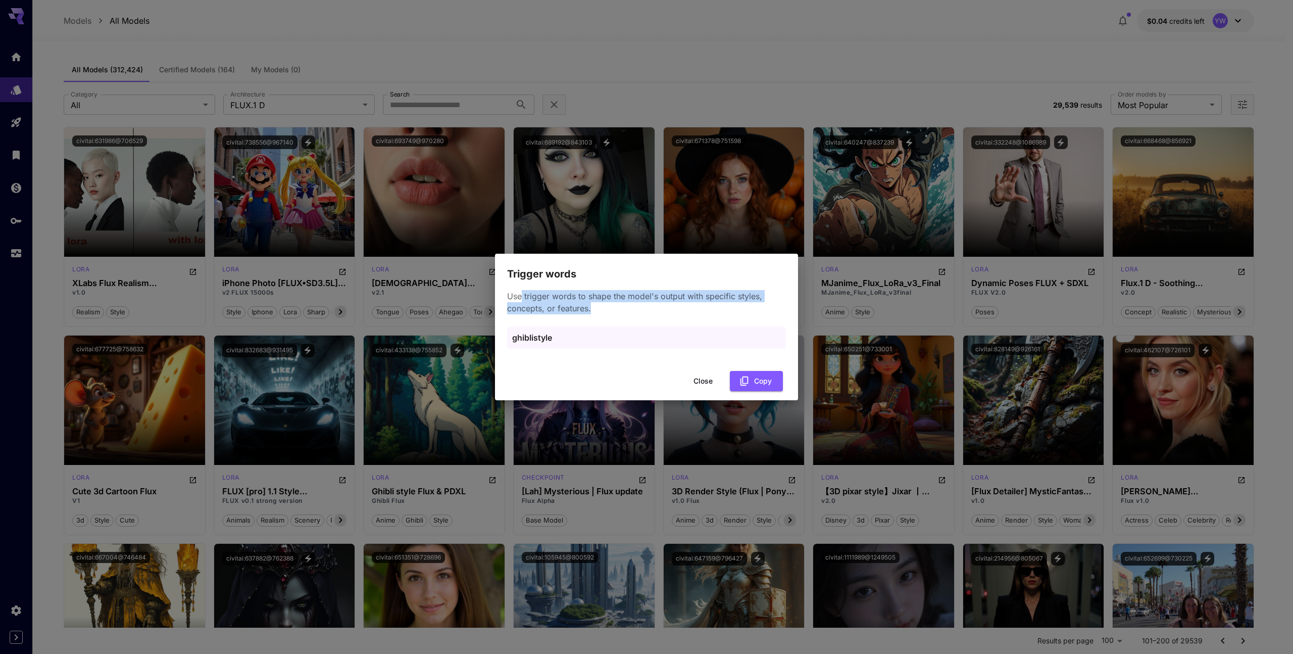
drag, startPoint x: 521, startPoint y: 299, endPoint x: 628, endPoint y: 309, distance: 107.1
click at [628, 309] on p "Use trigger words to shape the model's output with specific styles, concepts, o…" at bounding box center [646, 302] width 279 height 24
click at [717, 384] on button "Close" at bounding box center [702, 381] width 45 height 21
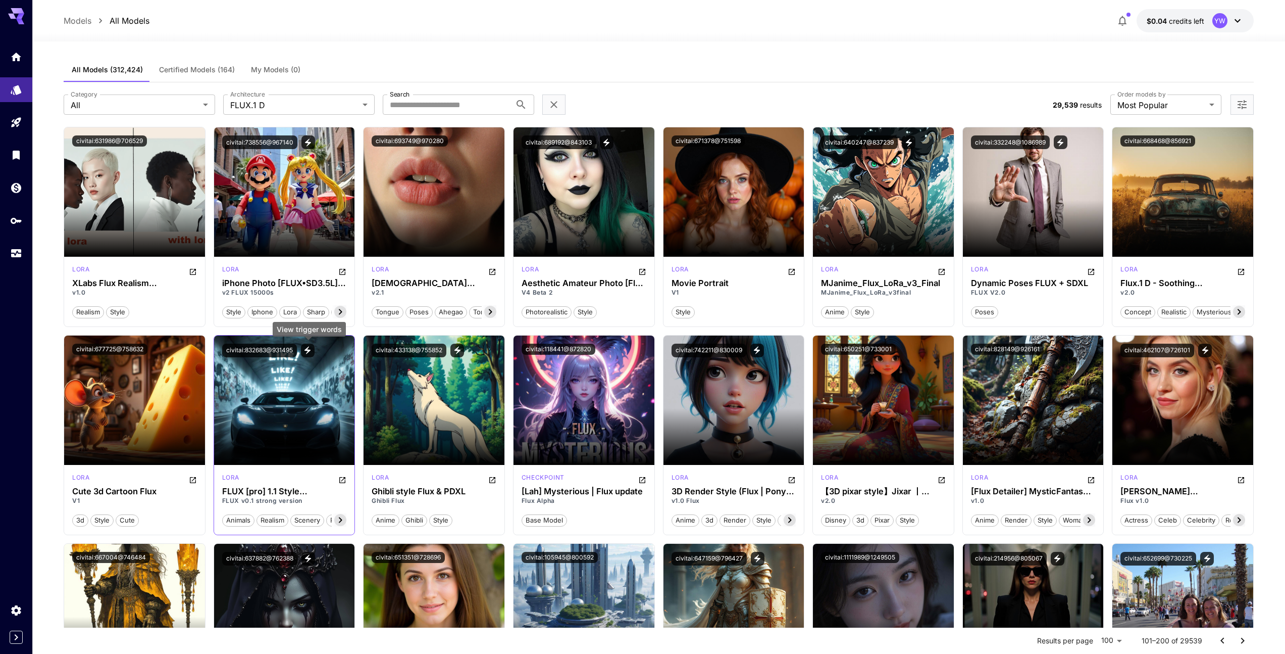
click at [310, 350] on icon "View trigger words" at bounding box center [308, 351] width 6 height 8
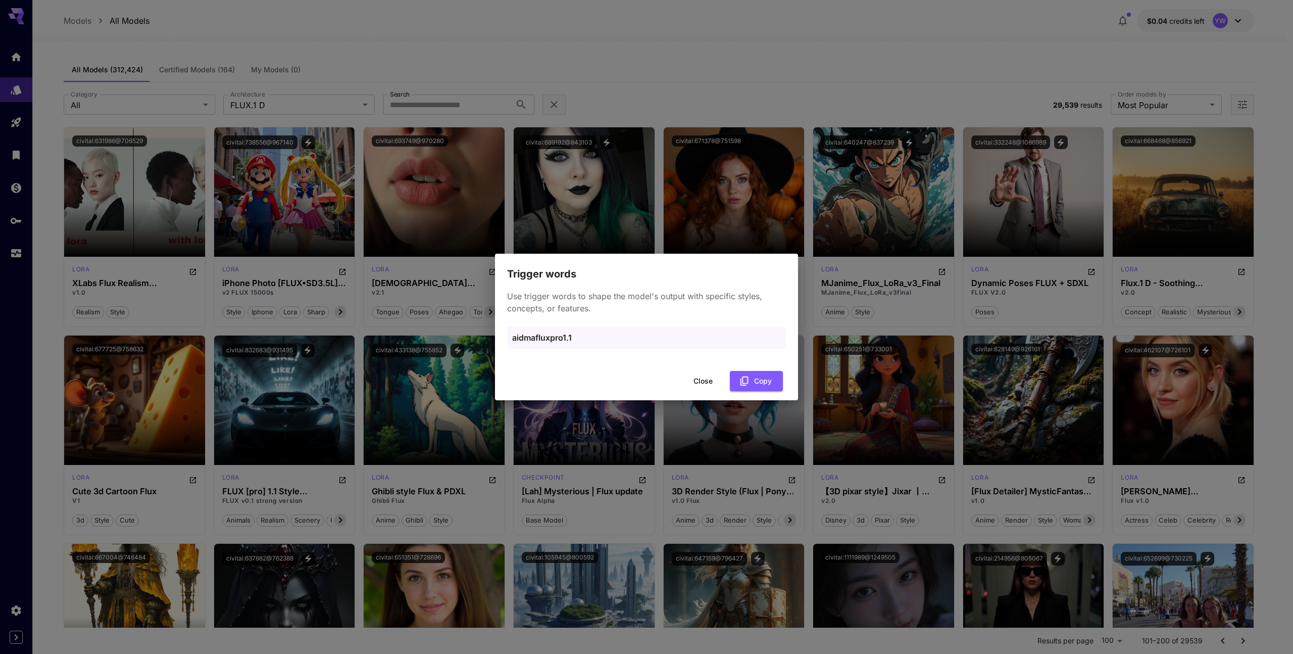
drag, startPoint x: 579, startPoint y: 335, endPoint x: 609, endPoint y: 340, distance: 30.2
click at [580, 335] on p "aidmafluxpro1.1" at bounding box center [646, 337] width 269 height 12
click at [611, 340] on p "aidmafluxpro1.1" at bounding box center [646, 337] width 269 height 12
click at [701, 377] on button "Close" at bounding box center [702, 381] width 45 height 21
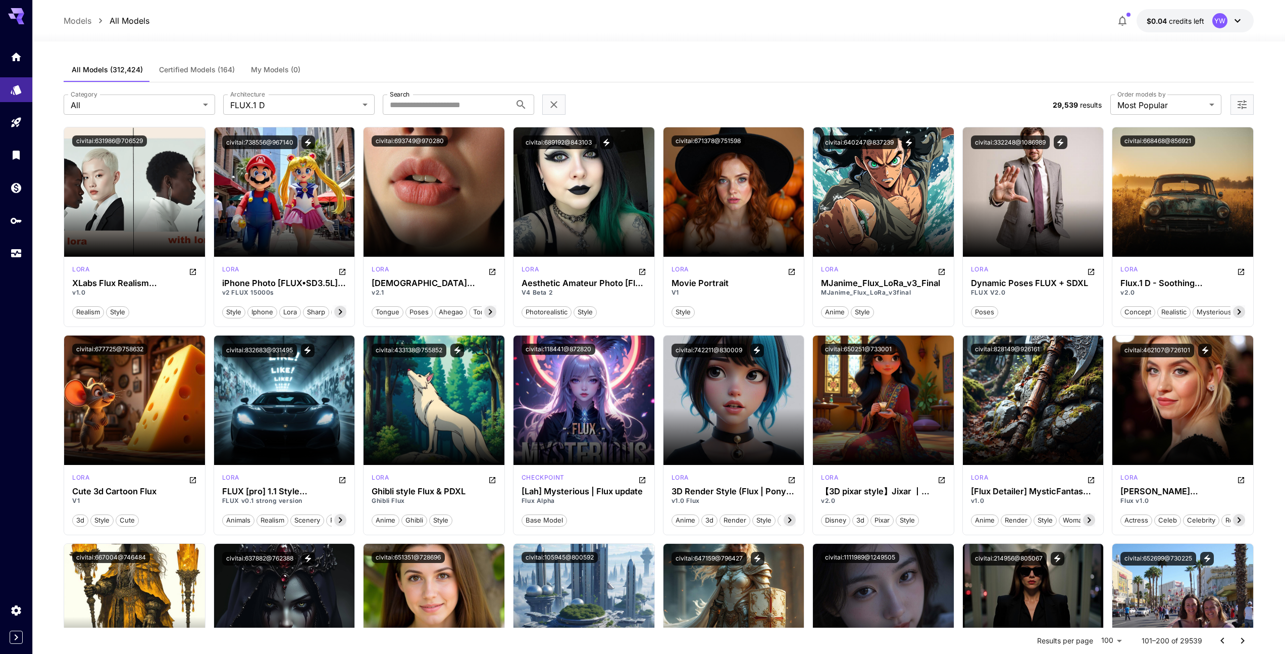
click at [1233, 17] on icon at bounding box center [1238, 21] width 12 height 12
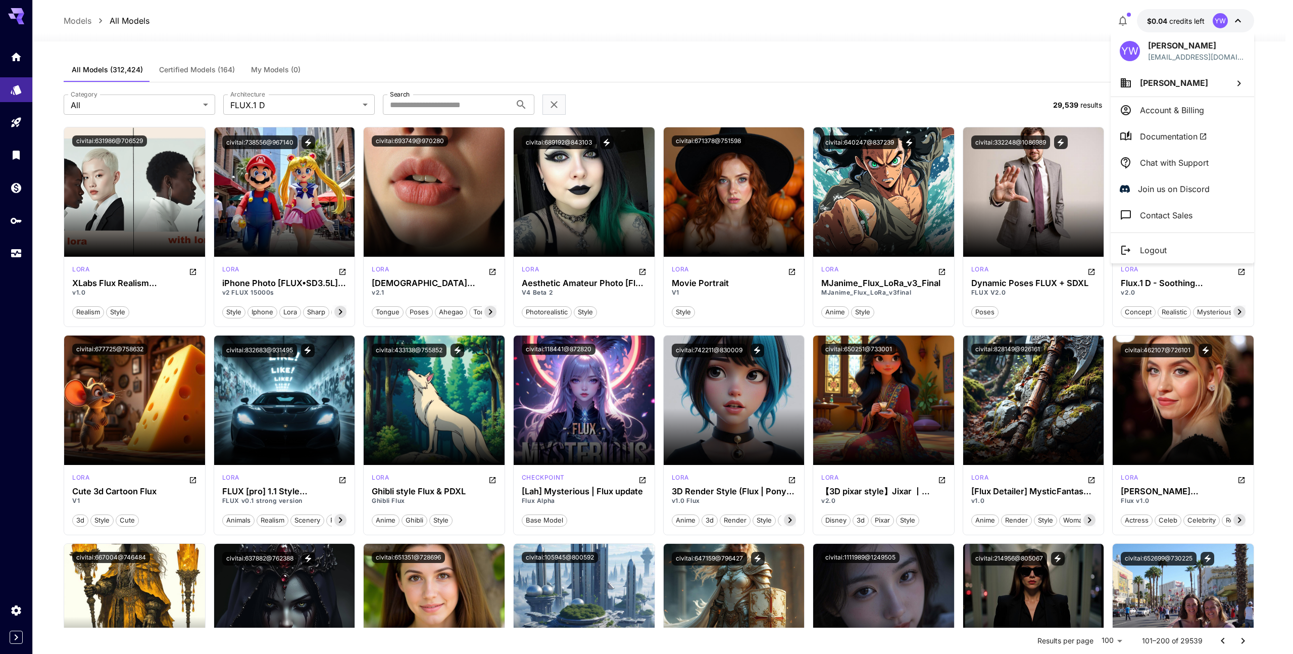
click at [1164, 136] on span "Documentation" at bounding box center [1173, 136] width 67 height 12
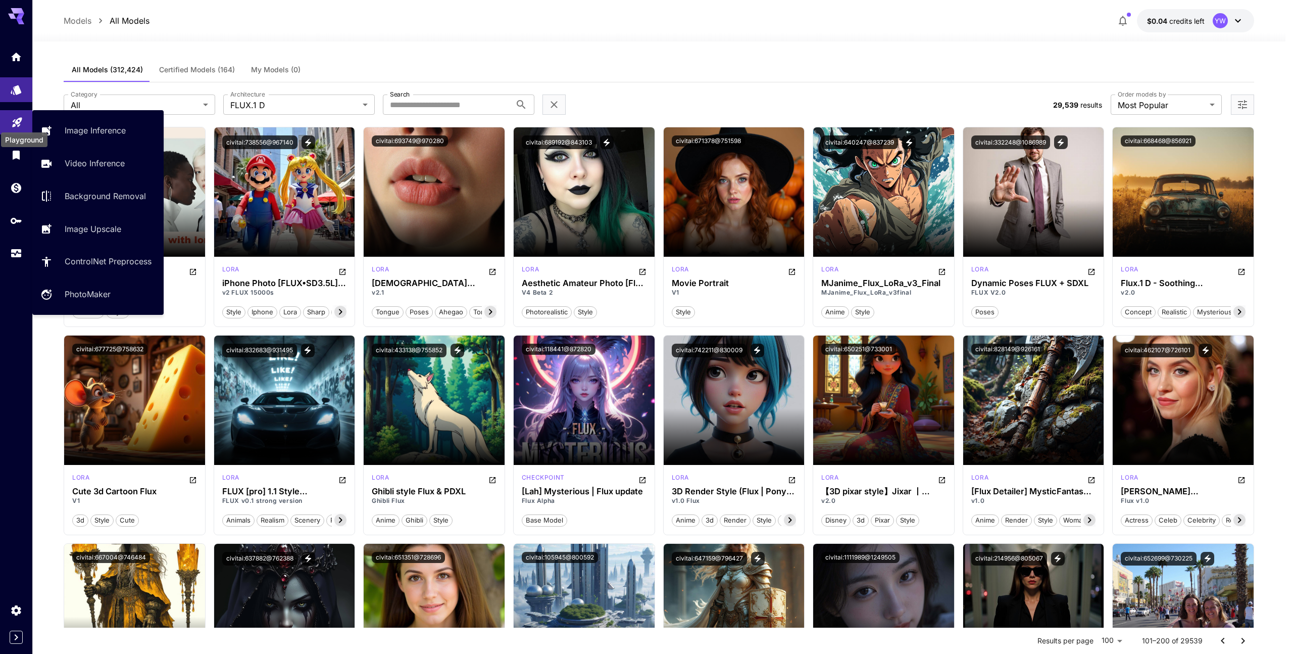
click at [22, 114] on icon "Playground" at bounding box center [17, 120] width 12 height 12
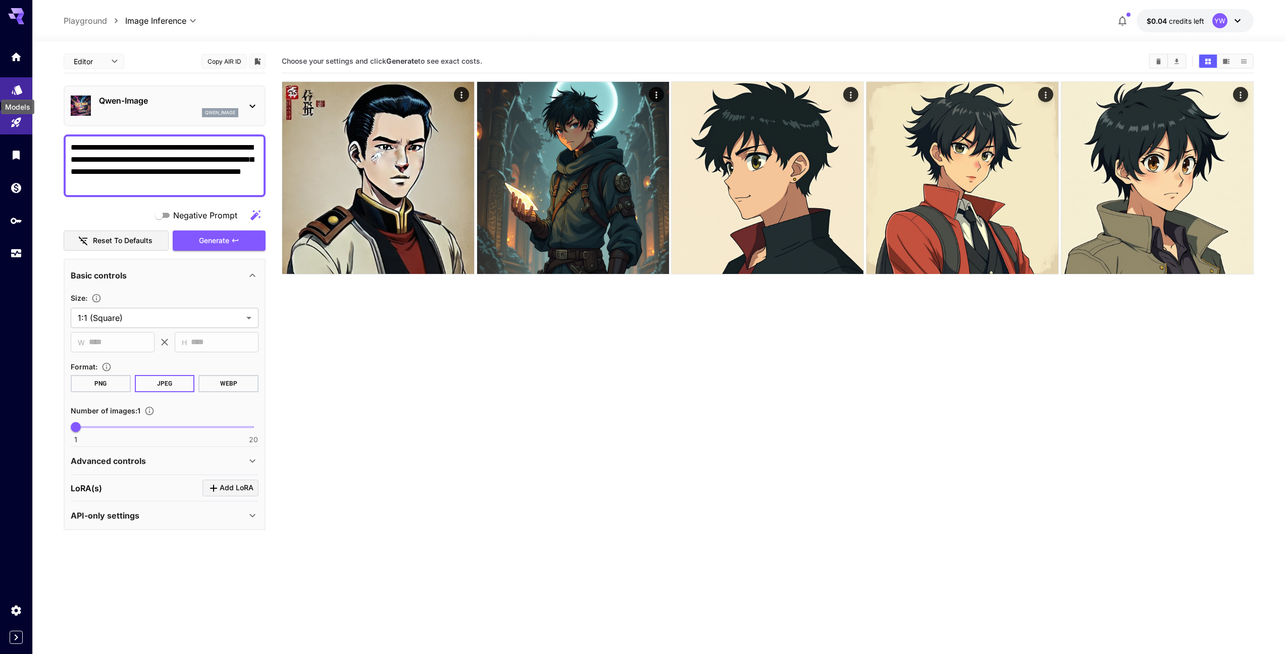
click at [21, 86] on icon "Models" at bounding box center [17, 86] width 12 height 12
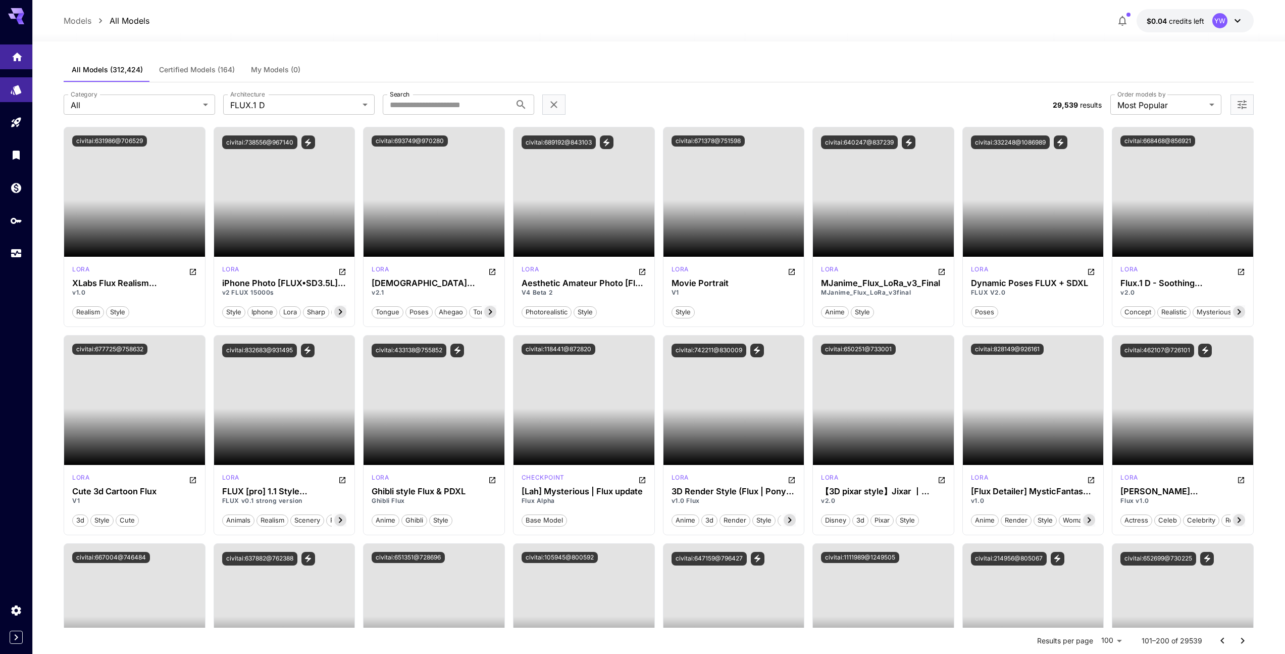
click at [20, 59] on icon "Home" at bounding box center [17, 54] width 12 height 12
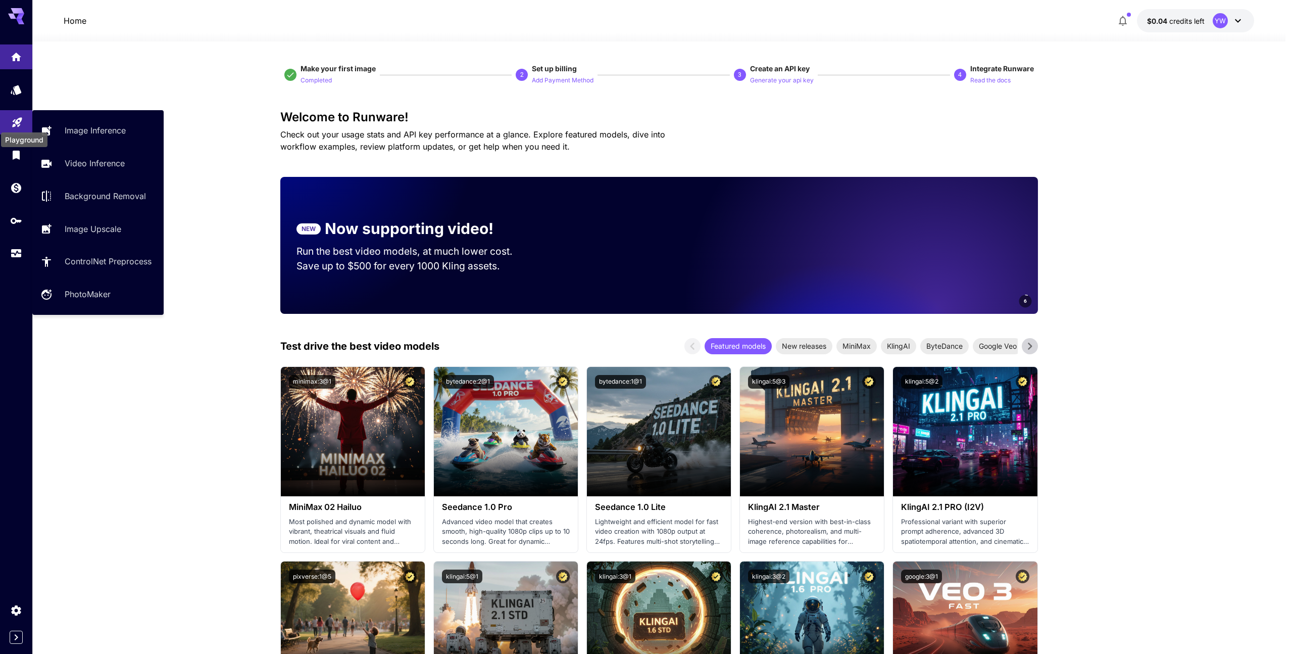
click at [18, 128] on link at bounding box center [16, 122] width 32 height 25
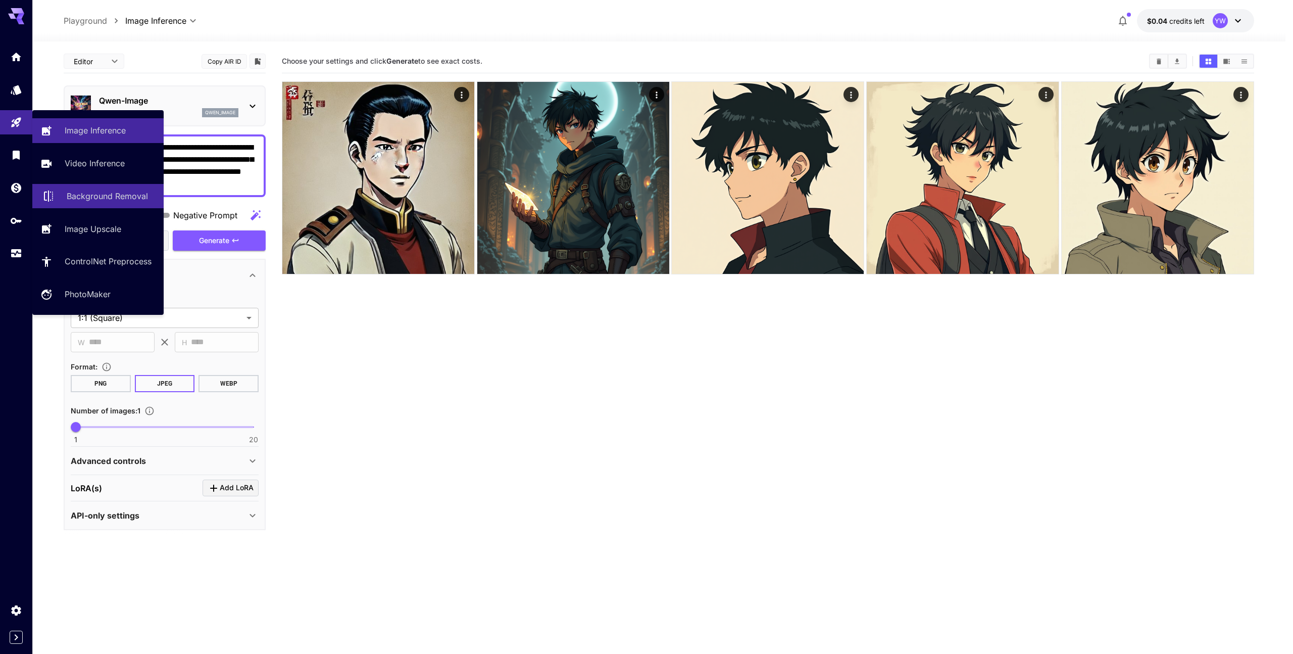
click at [108, 198] on p "Background Removal" at bounding box center [107, 196] width 81 height 12
type input "**********"
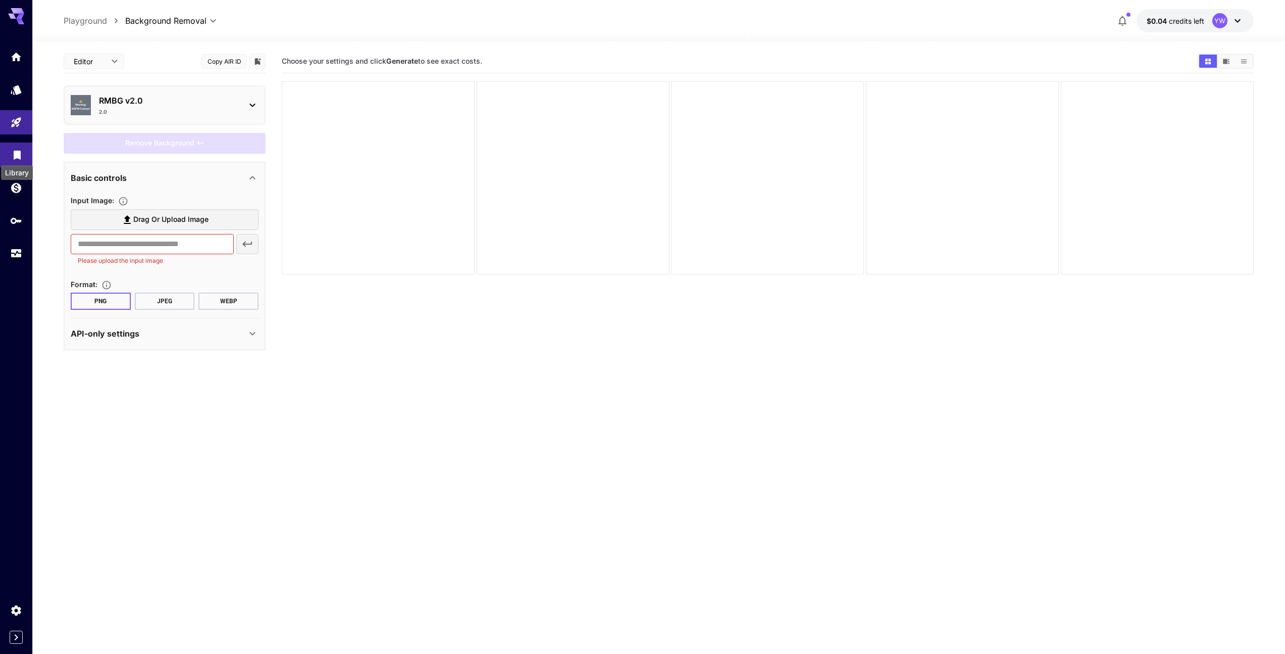
click at [14, 151] on icon "Library" at bounding box center [17, 151] width 7 height 9
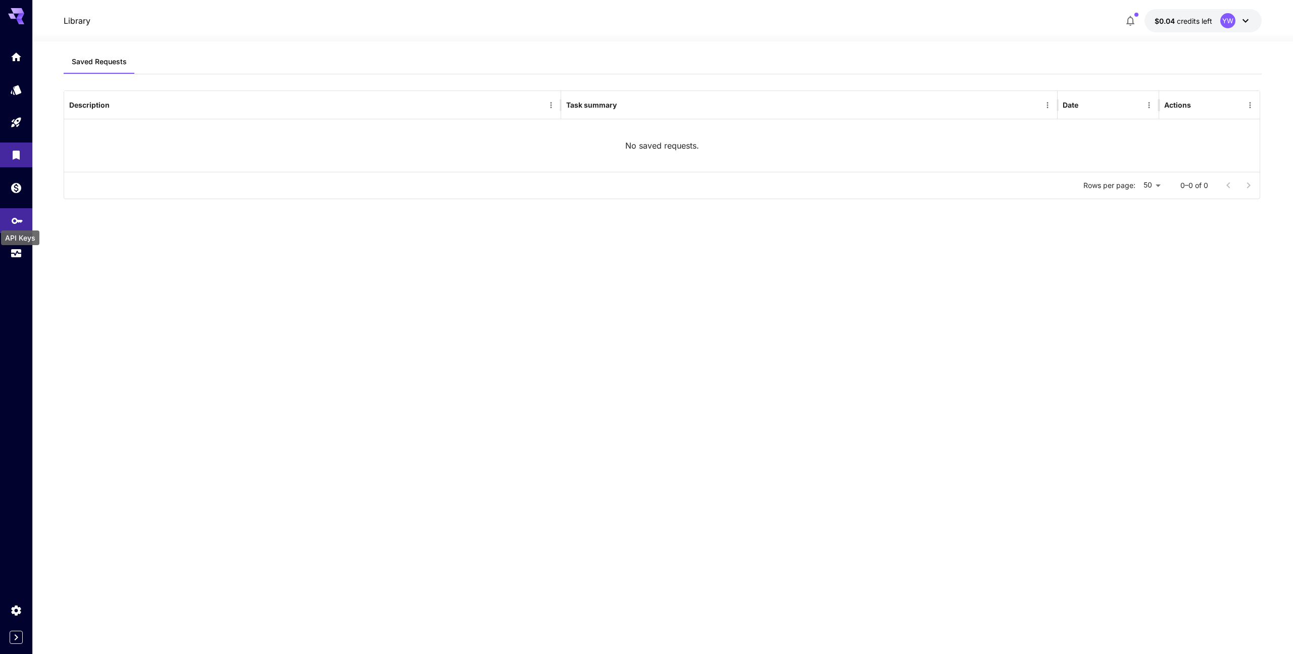
click at [18, 216] on icon "API Keys" at bounding box center [17, 217] width 12 height 12
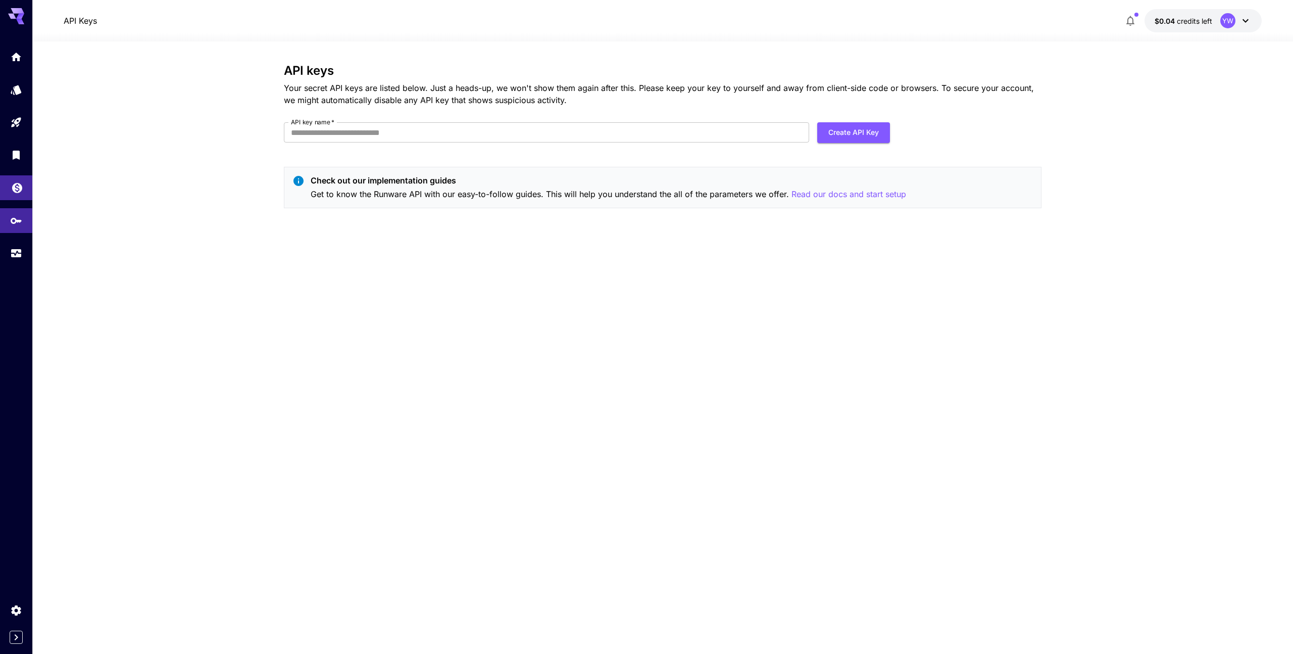
click at [19, 192] on link at bounding box center [16, 187] width 32 height 25
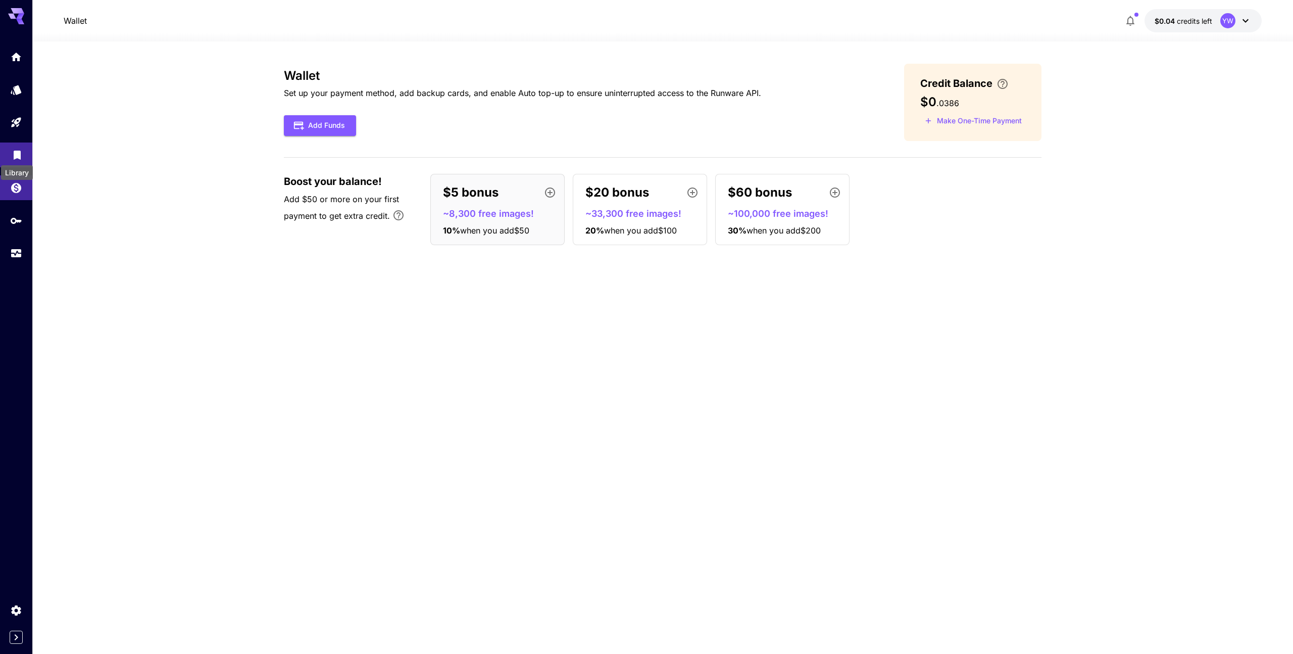
click at [18, 152] on icon "Library" at bounding box center [17, 151] width 7 height 9
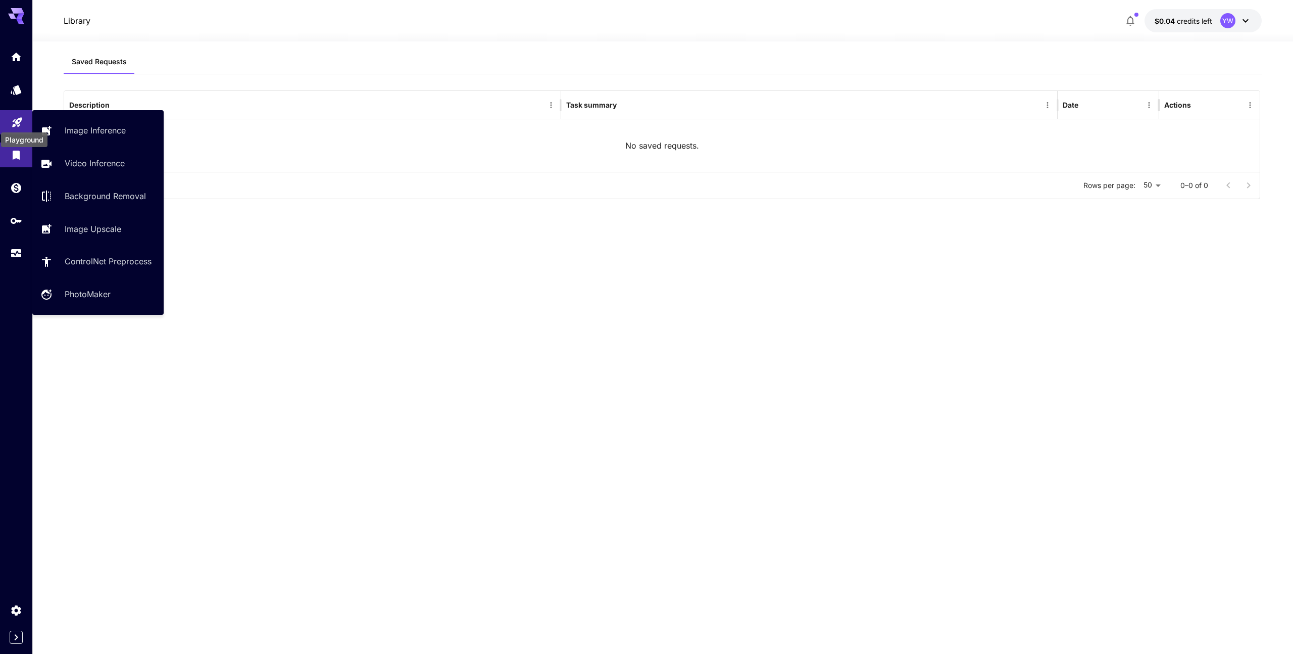
click at [17, 119] on icon "Playground" at bounding box center [17, 120] width 10 height 10
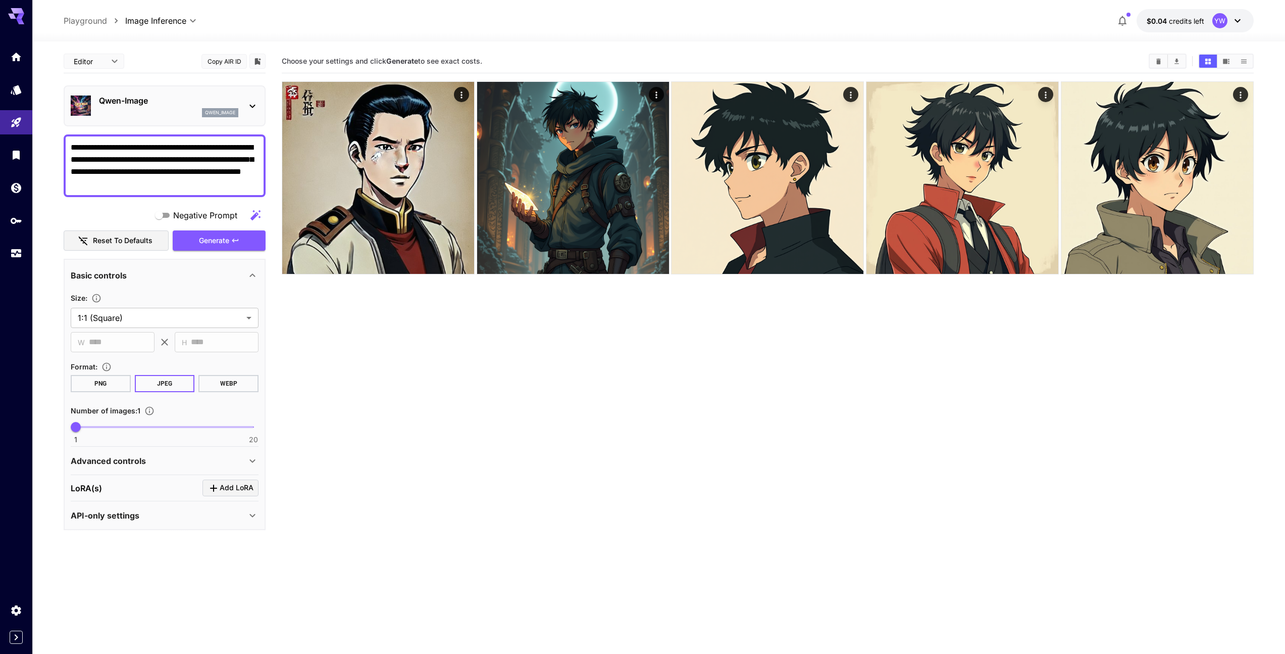
click at [527, 412] on section "Choose your settings and click Generate to see exact costs." at bounding box center [768, 377] width 972 height 654
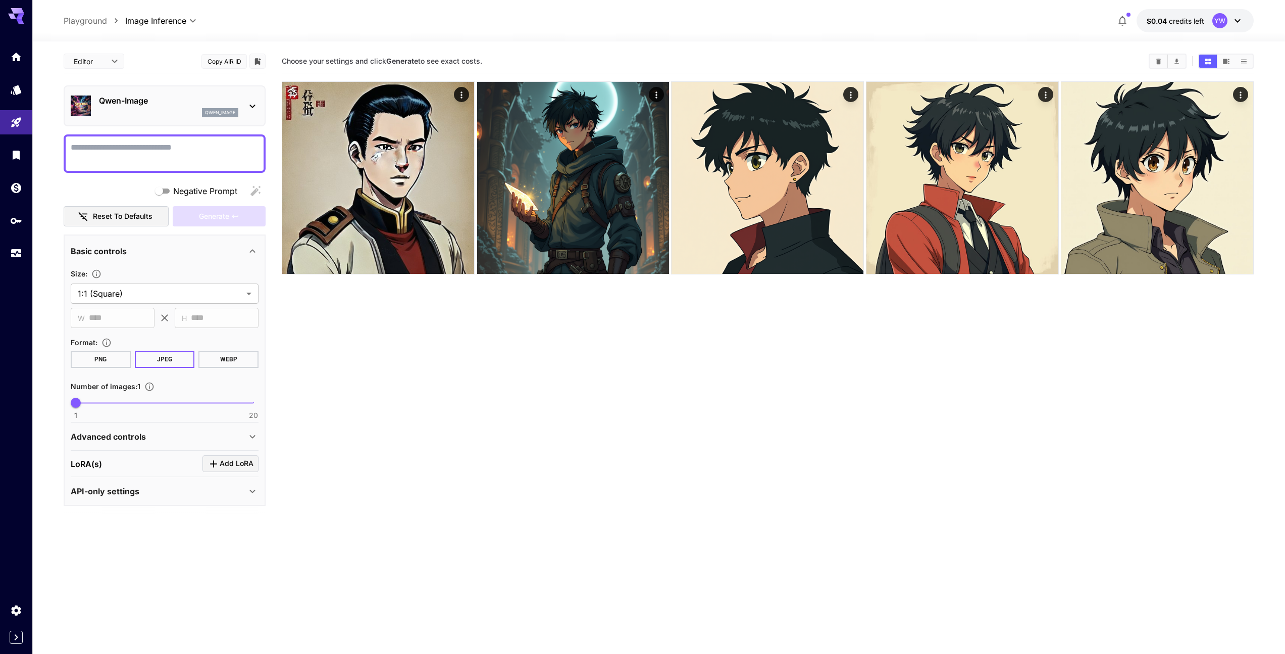
click at [666, 50] on div "Choose your settings and click Generate to see exact costs." at bounding box center [768, 62] width 972 height 24
click at [465, 339] on section "Choose your settings and click Generate to see exact costs." at bounding box center [768, 377] width 972 height 654
click at [357, 39] on div at bounding box center [658, 35] width 1253 height 12
click at [592, 355] on section "Choose your settings and click Generate to see exact costs." at bounding box center [768, 377] width 972 height 654
click at [627, 36] on div at bounding box center [658, 35] width 1253 height 12
